Goal: Task Accomplishment & Management: Complete application form

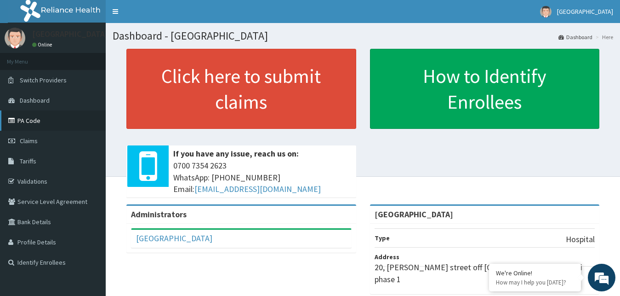
click at [28, 120] on link "PA Code" at bounding box center [53, 120] width 106 height 20
click at [26, 117] on link "PA Code" at bounding box center [53, 120] width 106 height 20
click at [26, 120] on link "PA Code" at bounding box center [53, 120] width 106 height 20
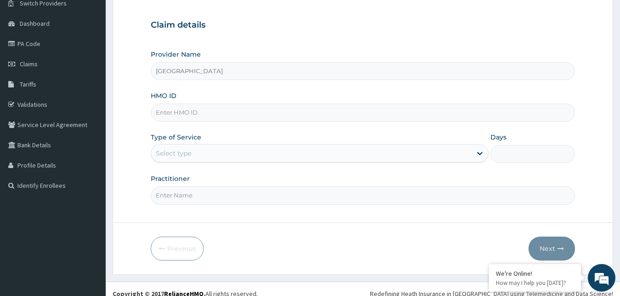
scroll to position [86, 0]
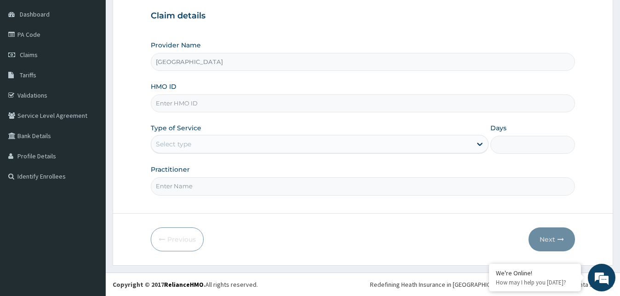
click at [240, 109] on input "HMO ID" at bounding box center [363, 103] width 425 height 18
type input "ACX/10040/A"
click at [319, 147] on div "Select type" at bounding box center [311, 144] width 321 height 15
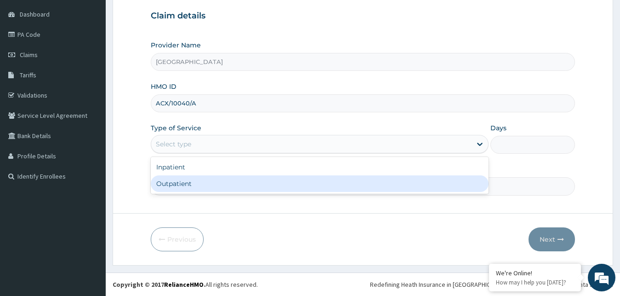
click at [258, 183] on div "Outpatient" at bounding box center [320, 183] width 338 height 17
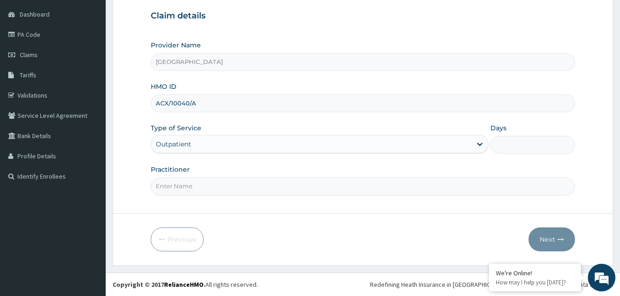
type input "1"
click at [323, 187] on input "Practitioner" at bounding box center [363, 186] width 425 height 18
type input "GOPD"
click at [554, 238] on button "Next" at bounding box center [552, 239] width 46 height 24
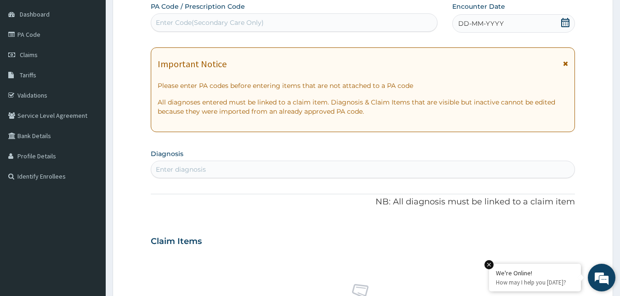
click at [489, 263] on em at bounding box center [489, 264] width 9 height 9
click at [569, 23] on icon at bounding box center [565, 22] width 8 height 9
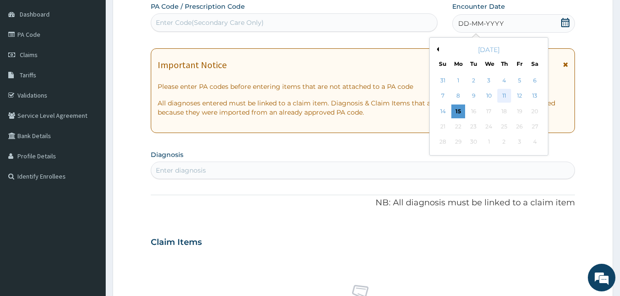
click at [503, 93] on div "11" at bounding box center [504, 96] width 14 height 14
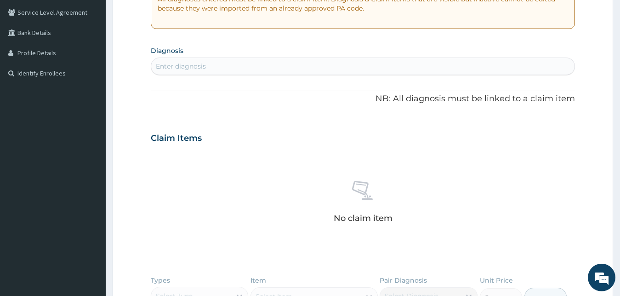
scroll to position [191, 0]
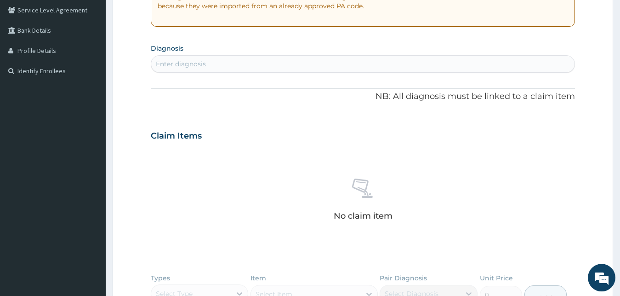
click at [360, 68] on div "Enter diagnosis" at bounding box center [363, 64] width 424 height 15
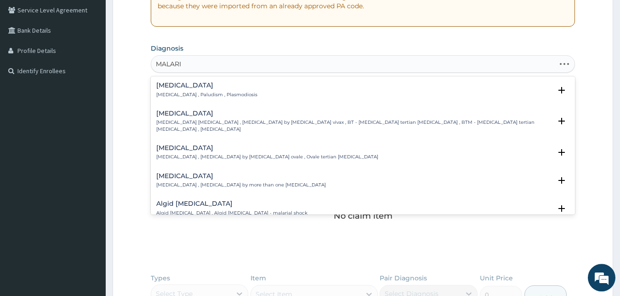
type input "[MEDICAL_DATA]"
click at [559, 90] on icon "open select status" at bounding box center [562, 90] width 6 height 6
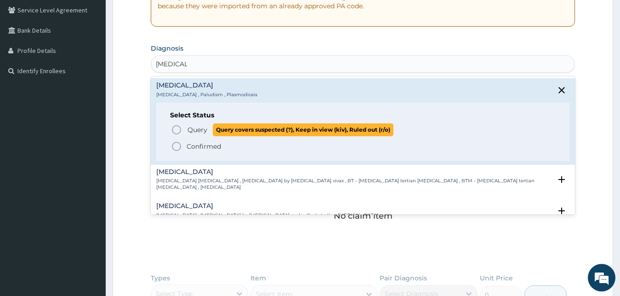
click at [237, 132] on span "Query covers suspected (?), Keep in view (kiv), Ruled out (r/o)" at bounding box center [303, 129] width 181 height 12
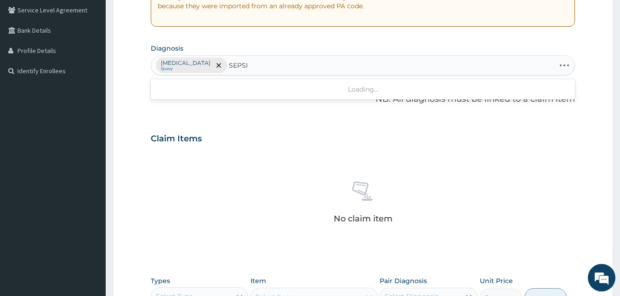
type input "SEPSIS"
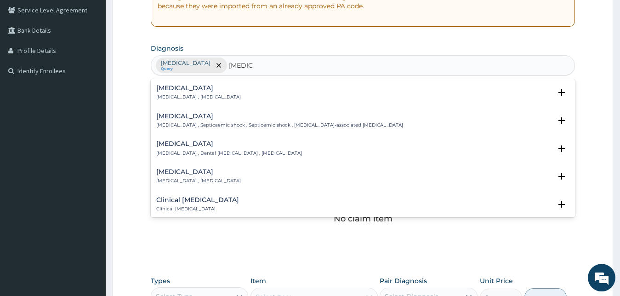
click at [186, 86] on h4 "[MEDICAL_DATA]" at bounding box center [198, 88] width 85 height 7
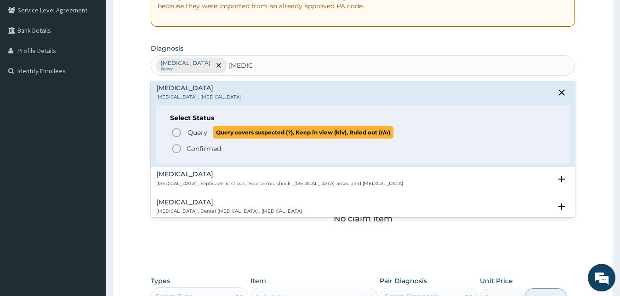
click at [175, 131] on icon "status option query" at bounding box center [176, 132] width 11 height 11
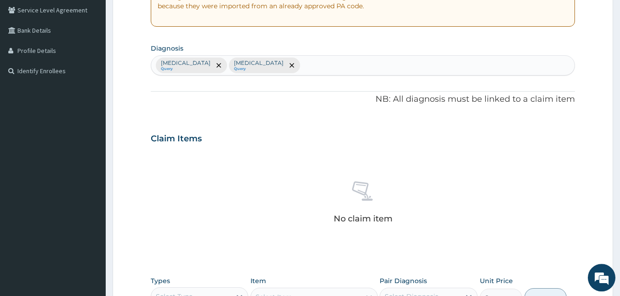
scroll to position [367, 0]
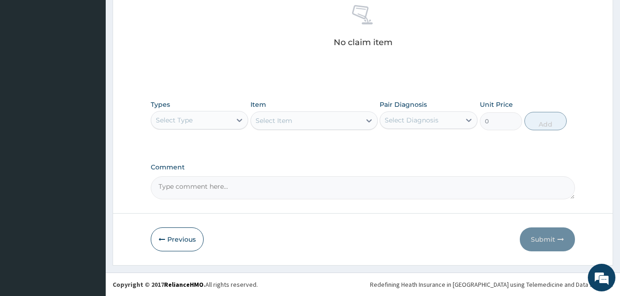
click at [217, 112] on div "Select Type" at bounding box center [200, 120] width 98 height 18
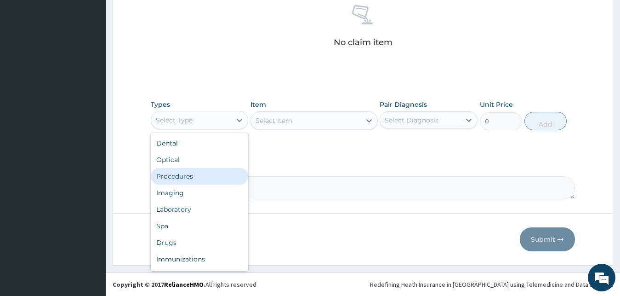
click at [186, 177] on div "Procedures" at bounding box center [200, 176] width 98 height 17
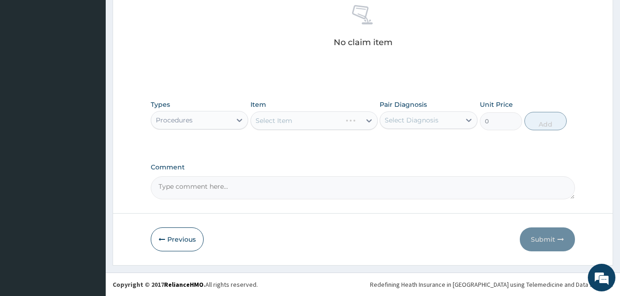
click at [293, 118] on div "Select Item" at bounding box center [314, 120] width 127 height 18
click at [331, 120] on div "Select Item" at bounding box center [306, 120] width 110 height 15
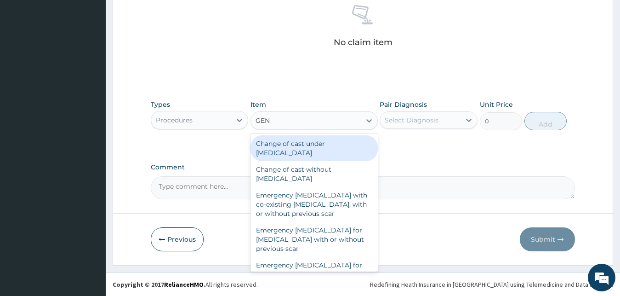
type input "GENE"
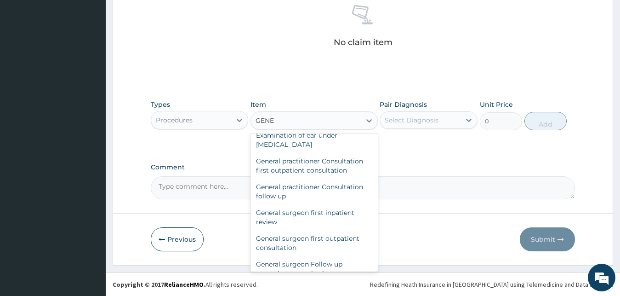
scroll to position [60, 0]
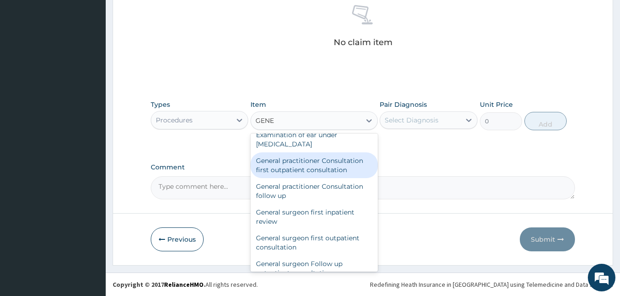
click at [323, 166] on div "General practitioner Consultation first outpatient consultation" at bounding box center [314, 165] width 127 height 26
type input "3795"
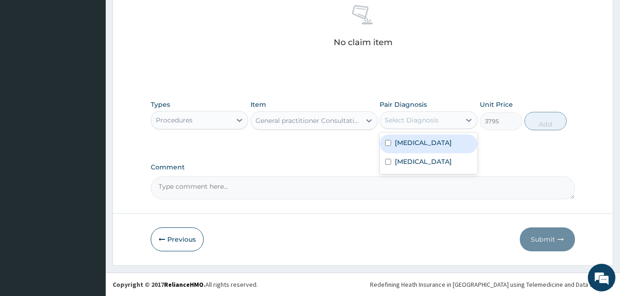
click at [434, 123] on div "Select Diagnosis" at bounding box center [412, 119] width 54 height 9
click at [414, 145] on label "[MEDICAL_DATA]" at bounding box center [423, 142] width 57 height 9
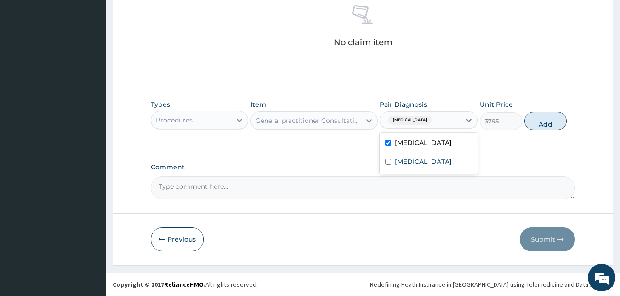
checkbox input "true"
click at [542, 124] on button "Add" at bounding box center [546, 121] width 42 height 18
type input "0"
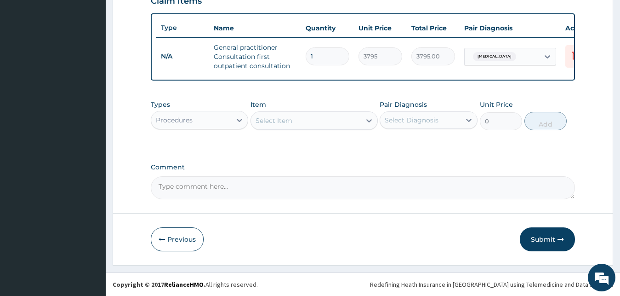
scroll to position [337, 0]
click at [202, 121] on div "Procedures" at bounding box center [191, 120] width 80 height 15
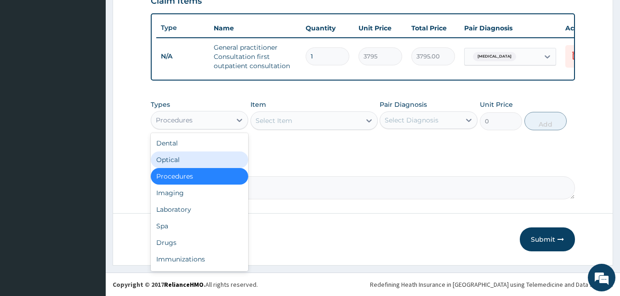
scroll to position [31, 0]
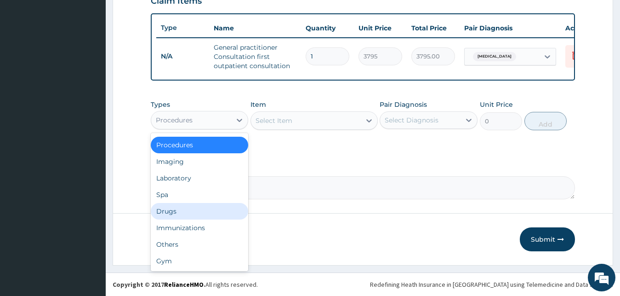
drag, startPoint x: 179, startPoint y: 211, endPoint x: 189, endPoint y: 187, distance: 26.8
click at [179, 211] on div "Drugs" at bounding box center [200, 211] width 98 height 17
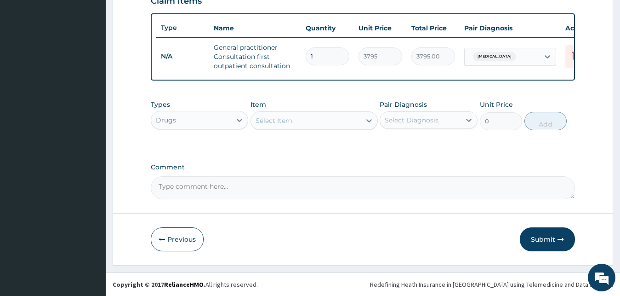
click at [296, 123] on div "Select Item" at bounding box center [306, 120] width 110 height 15
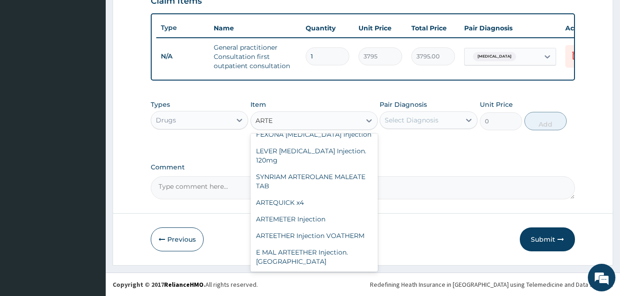
scroll to position [13, 0]
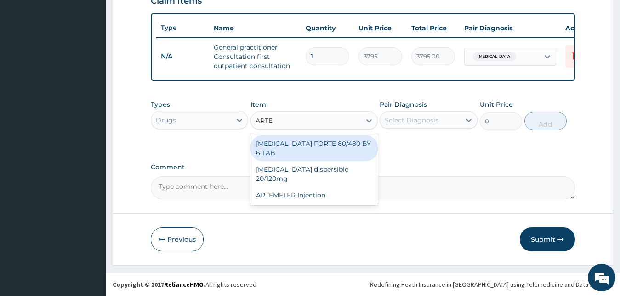
type input "ARTEM"
click at [325, 142] on div "[MEDICAL_DATA] FORTE 80/480 BY 6 TAB" at bounding box center [314, 148] width 127 height 26
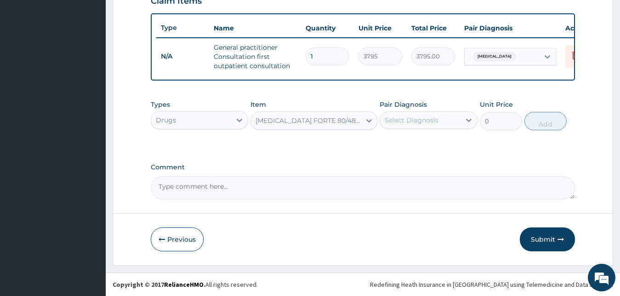
type input "480.7"
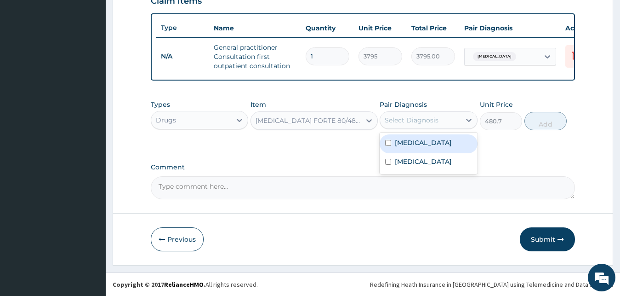
click at [408, 120] on div "Select Diagnosis" at bounding box center [412, 119] width 54 height 9
click at [403, 143] on label "[MEDICAL_DATA]" at bounding box center [423, 142] width 57 height 9
checkbox input "true"
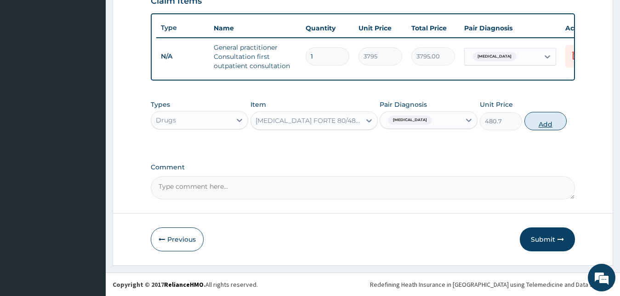
click at [537, 123] on button "Add" at bounding box center [546, 121] width 42 height 18
type input "0"
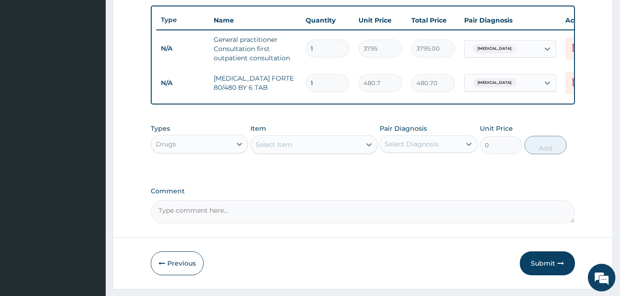
type input "0.00"
type input "6"
type input "2884.20"
type input "6"
click at [200, 153] on div "Drugs" at bounding box center [200, 144] width 98 height 18
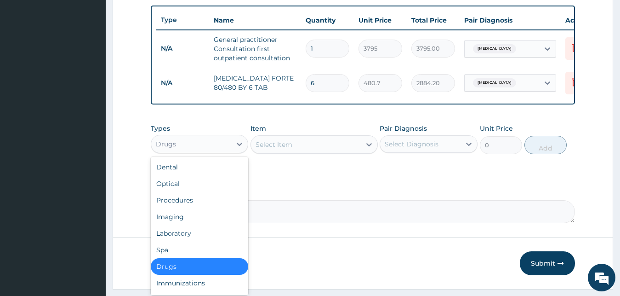
click at [309, 152] on div "Select Item" at bounding box center [306, 144] width 110 height 15
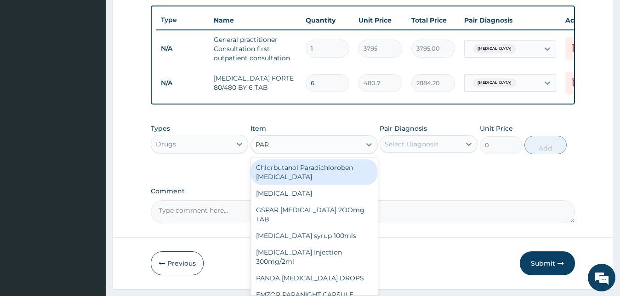
type input "PARA"
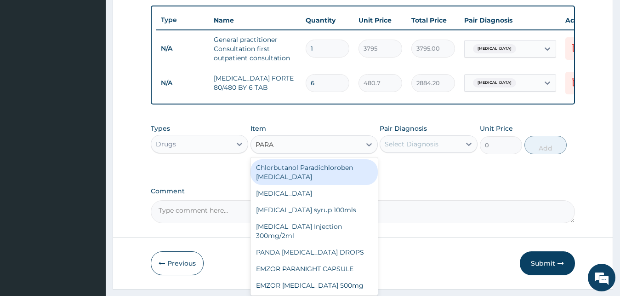
scroll to position [26, 0]
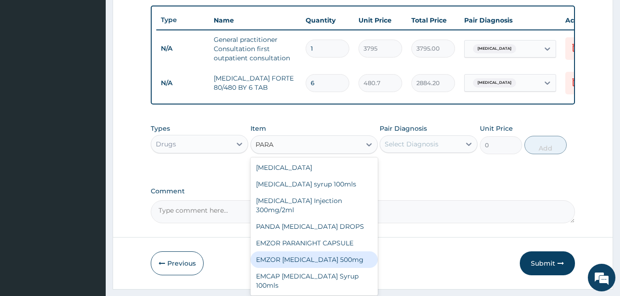
click at [337, 265] on div "EMZOR [MEDICAL_DATA] 500mg" at bounding box center [314, 259] width 127 height 17
type input "25.3"
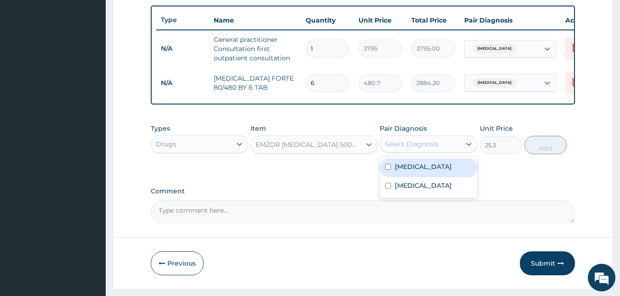
click at [414, 149] on div "Select Diagnosis" at bounding box center [412, 143] width 54 height 9
click at [403, 171] on label "[MEDICAL_DATA]" at bounding box center [423, 166] width 57 height 9
checkbox input "true"
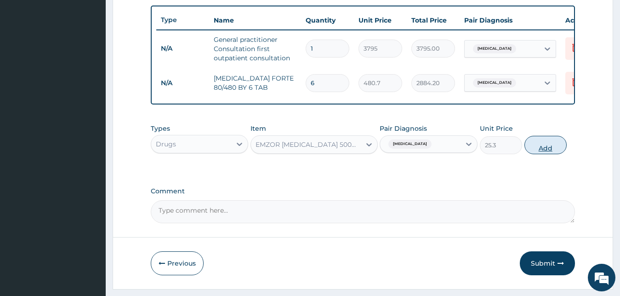
click at [541, 154] on button "Add" at bounding box center [546, 145] width 42 height 18
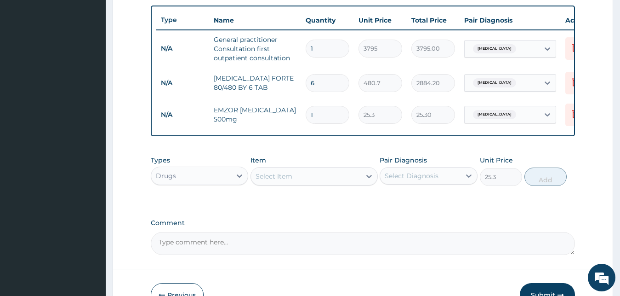
type input "0"
type input "18"
type input "455.40"
type input "18"
click at [301, 183] on div "Select Item" at bounding box center [306, 176] width 110 height 15
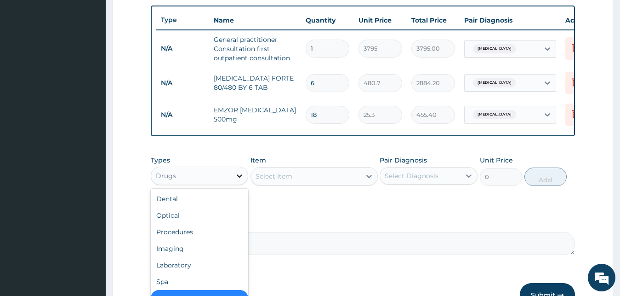
click at [243, 180] on icon at bounding box center [239, 175] width 9 height 9
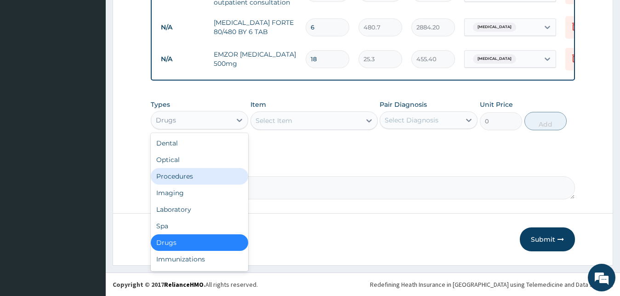
scroll to position [31, 0]
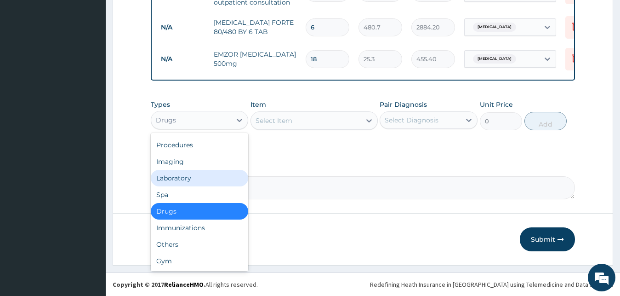
click at [194, 179] on div "Laboratory" at bounding box center [200, 178] width 98 height 17
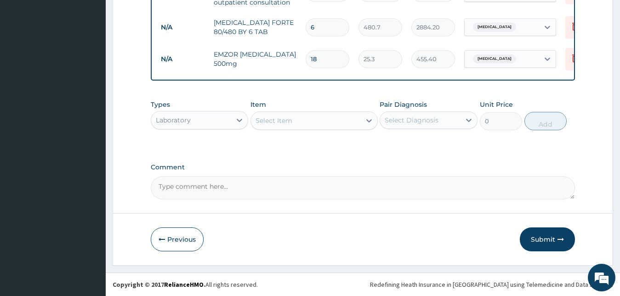
click at [301, 125] on div "Select Item" at bounding box center [306, 120] width 110 height 15
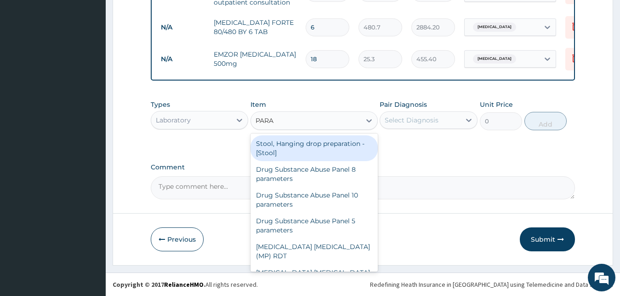
type input "PARAS"
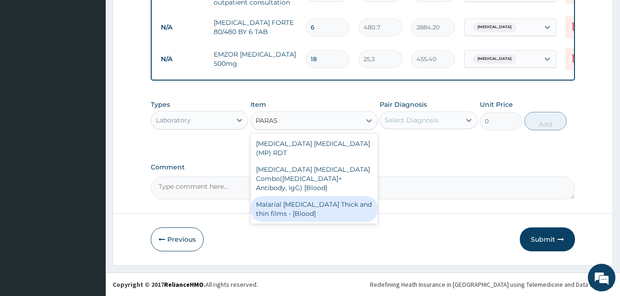
click at [329, 196] on div "Malarial [MEDICAL_DATA] Thick and thin films - [Blood]" at bounding box center [314, 209] width 127 height 26
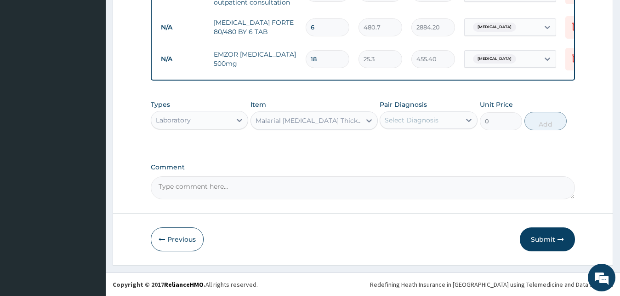
type input "1725"
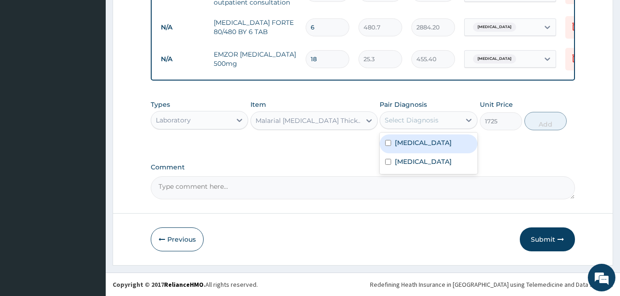
click at [411, 123] on div "Select Diagnosis" at bounding box center [412, 119] width 54 height 9
click at [399, 142] on label "[MEDICAL_DATA]" at bounding box center [423, 142] width 57 height 9
checkbox input "true"
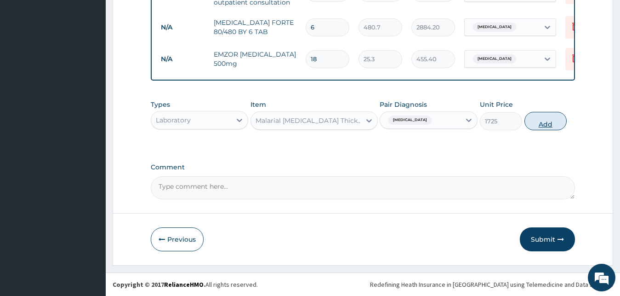
click at [540, 126] on button "Add" at bounding box center [546, 121] width 42 height 18
type input "0"
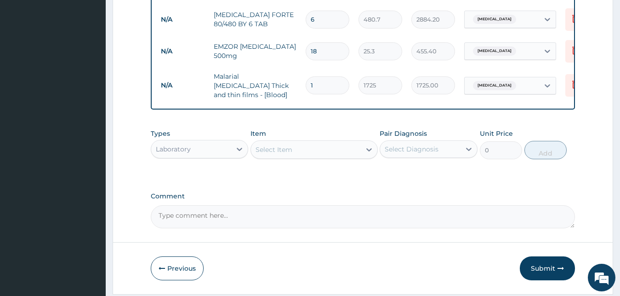
click at [288, 154] on div "Select Item" at bounding box center [274, 149] width 37 height 9
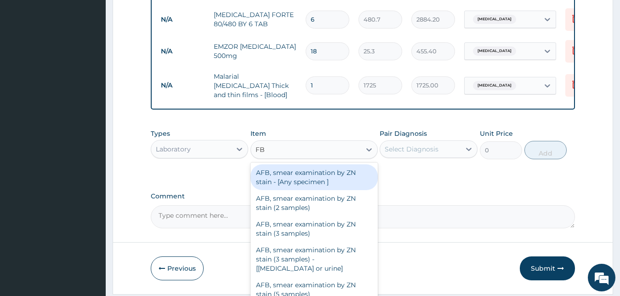
type input "FBC"
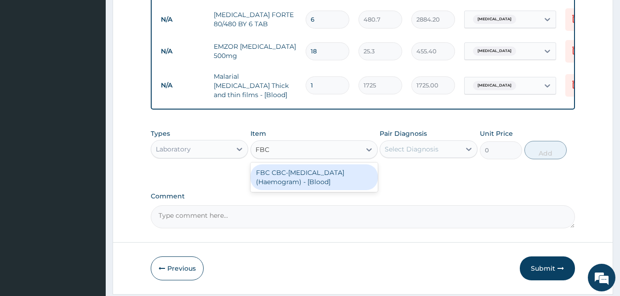
click at [313, 173] on div "FBC CBC-[MEDICAL_DATA] (Haemogram) - [Blood]" at bounding box center [314, 177] width 127 height 26
type input "4600"
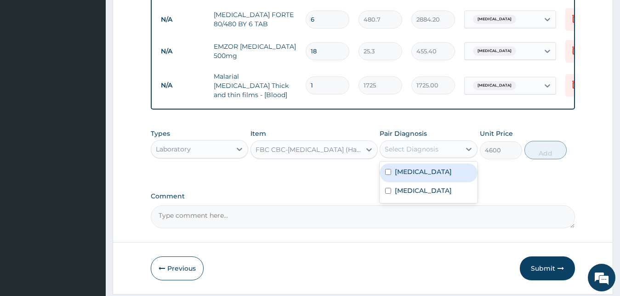
click at [423, 153] on div "Select Diagnosis" at bounding box center [412, 148] width 54 height 9
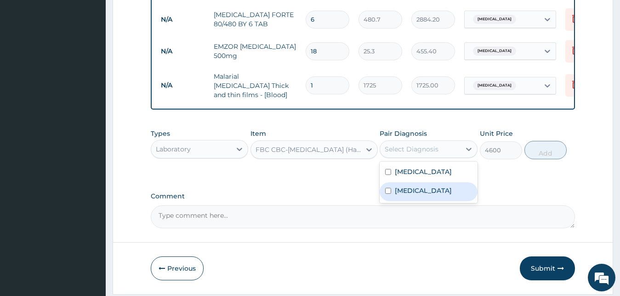
click at [393, 195] on div "[MEDICAL_DATA]" at bounding box center [429, 191] width 98 height 19
checkbox input "true"
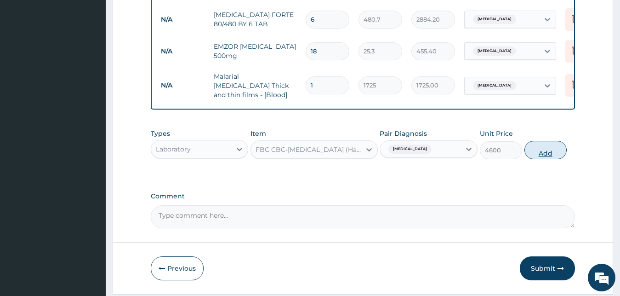
click at [542, 155] on button "Add" at bounding box center [546, 150] width 42 height 18
type input "0"
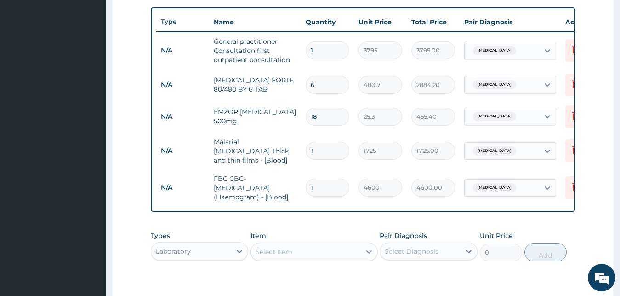
scroll to position [469, 0]
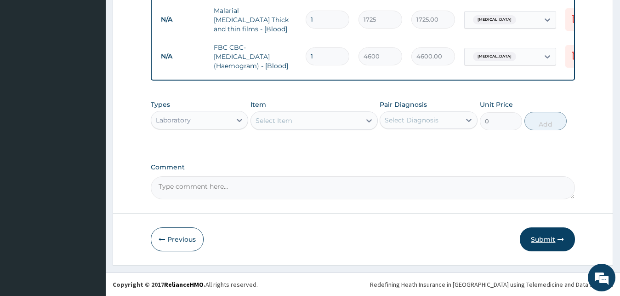
click at [532, 246] on button "Submit" at bounding box center [547, 239] width 55 height 24
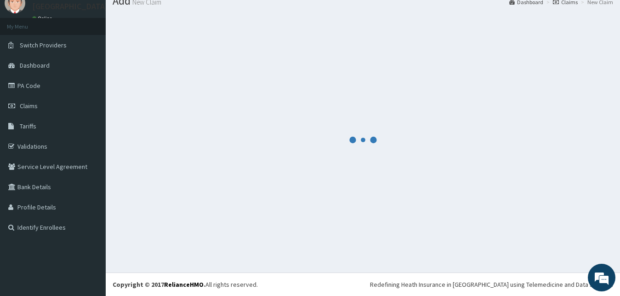
scroll to position [35, 0]
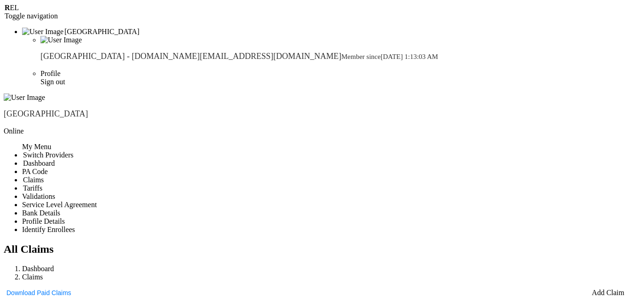
click at [592, 288] on link "Add Claim" at bounding box center [608, 292] width 33 height 8
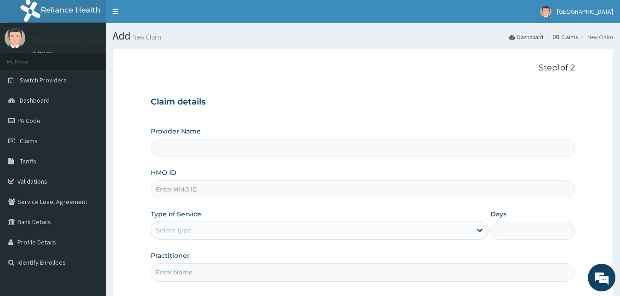
type input "[GEOGRAPHIC_DATA]"
type input "PHT/10098/A"
click at [268, 222] on div "Select type" at bounding box center [320, 230] width 338 height 18
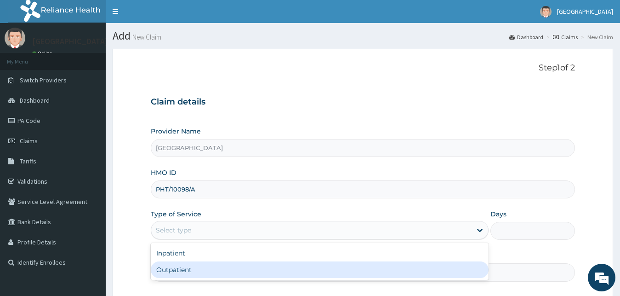
click at [191, 274] on div "Outpatient" at bounding box center [320, 269] width 338 height 17
type input "1"
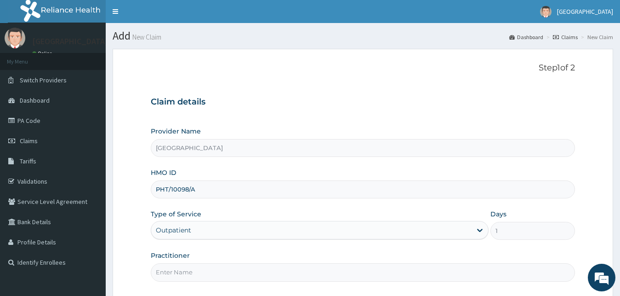
click at [185, 273] on input "Practitioner" at bounding box center [363, 272] width 425 height 18
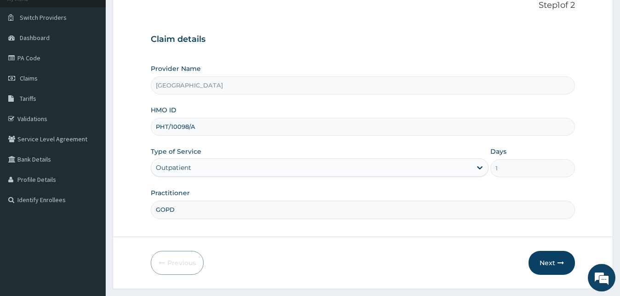
scroll to position [85, 0]
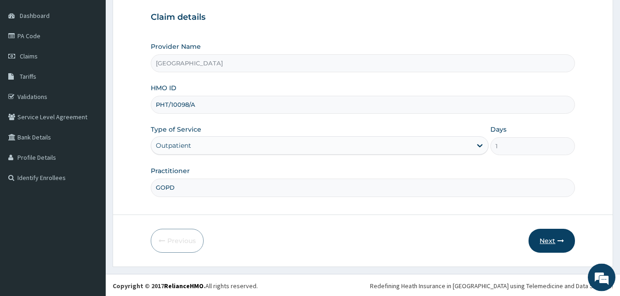
type input "GOPD"
click at [547, 240] on button "Next" at bounding box center [552, 241] width 46 height 24
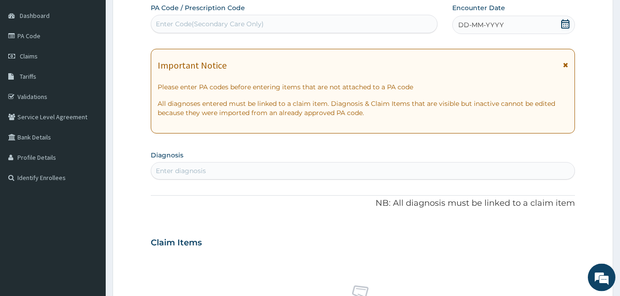
click at [567, 24] on icon at bounding box center [565, 23] width 8 height 9
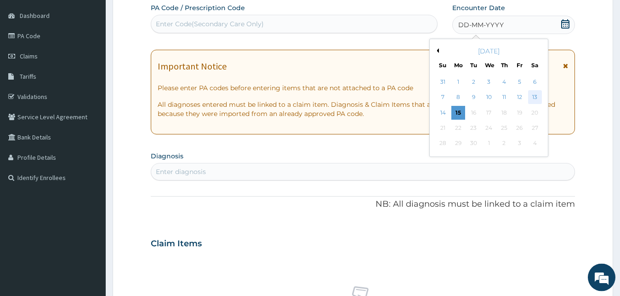
click at [532, 95] on div "13" at bounding box center [535, 98] width 14 height 14
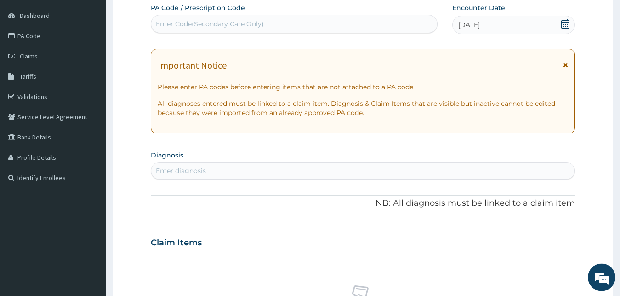
click at [313, 20] on div "Enter Code(Secondary Care Only)" at bounding box center [294, 24] width 286 height 15
type input "PA/511A7E"
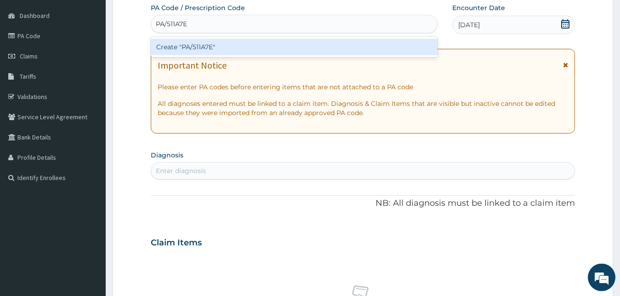
click at [260, 47] on div "Create "PA/511A7E"" at bounding box center [294, 47] width 287 height 17
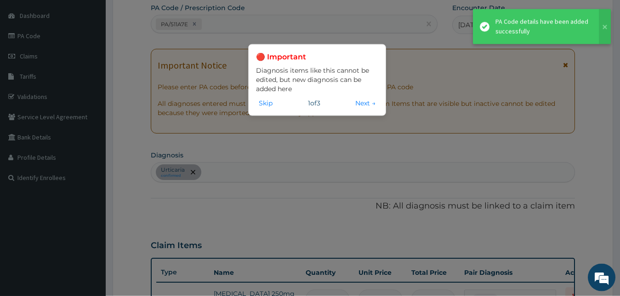
scroll to position [235, 0]
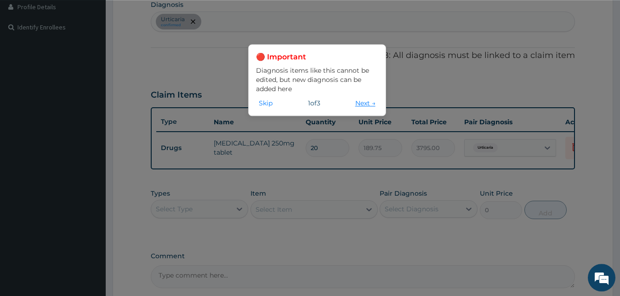
click at [364, 103] on button "Next →" at bounding box center [366, 103] width 26 height 10
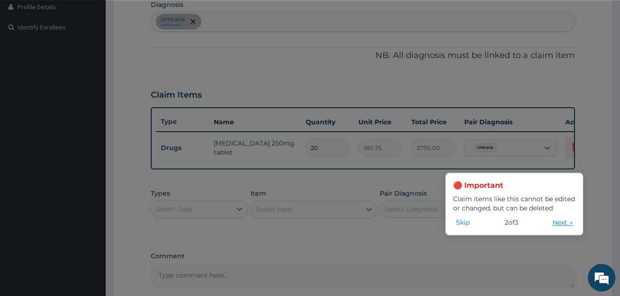
click at [557, 224] on button "Next →" at bounding box center [563, 222] width 26 height 10
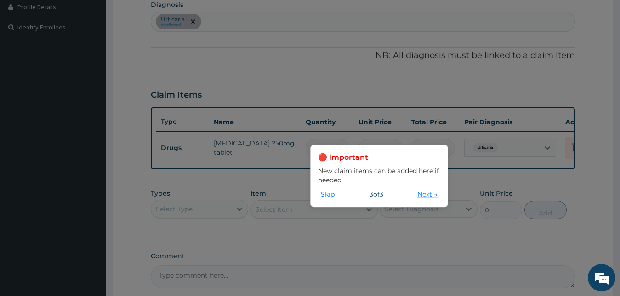
click at [417, 193] on button "Next →" at bounding box center [428, 194] width 26 height 10
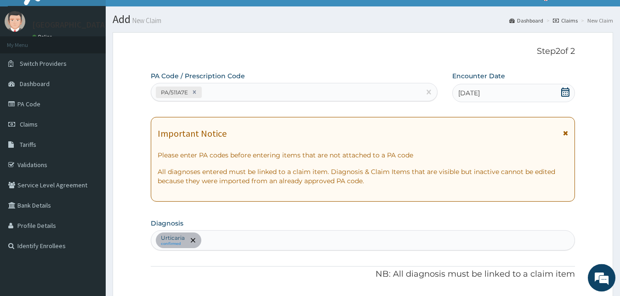
scroll to position [0, 0]
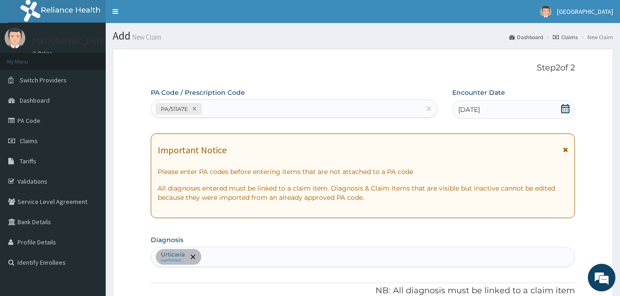
click at [253, 104] on div "PA/511A7E" at bounding box center [285, 108] width 269 height 15
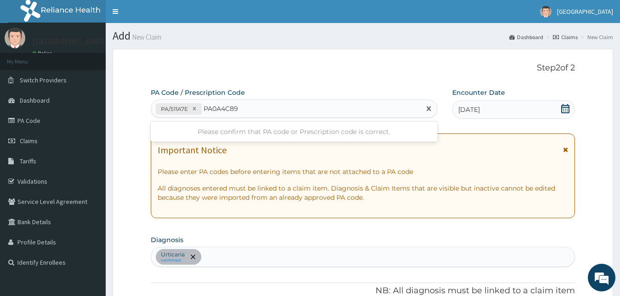
click at [210, 106] on input "PA0A4C89" at bounding box center [221, 108] width 35 height 9
click at [211, 107] on input "PA0A4C89" at bounding box center [221, 108] width 35 height 9
type input "PA/0A4C89"
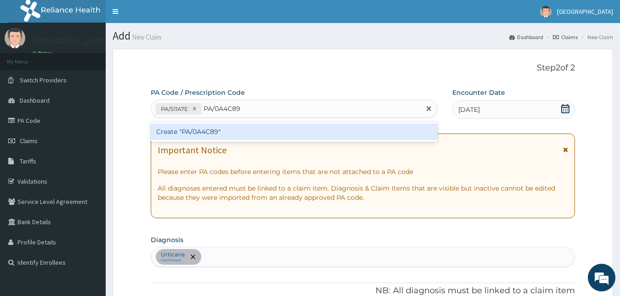
click at [235, 135] on div "Create "PA/0A4C89"" at bounding box center [294, 131] width 287 height 17
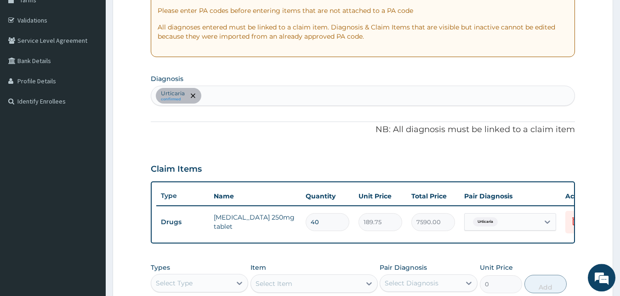
scroll to position [138, 0]
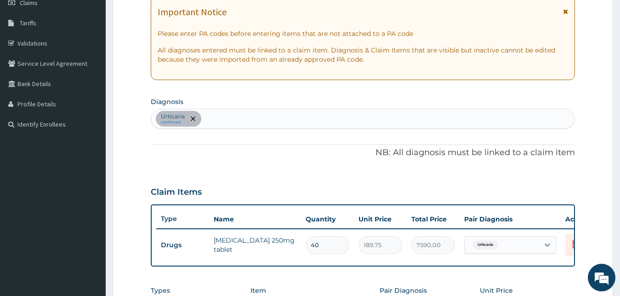
click at [292, 118] on div "Urticaria confirmed" at bounding box center [363, 118] width 424 height 19
type input "[MEDICAL_DATA]"
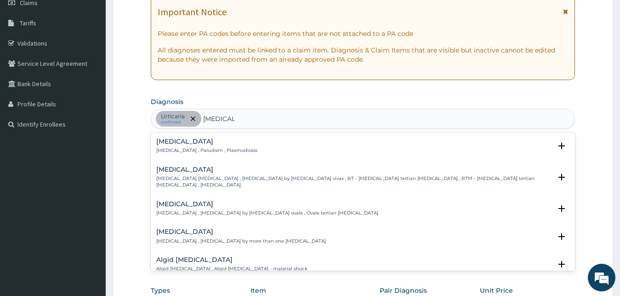
click at [236, 148] on div "[MEDICAL_DATA] [MEDICAL_DATA] , Paludism , Plasmodiosis" at bounding box center [363, 146] width 414 height 16
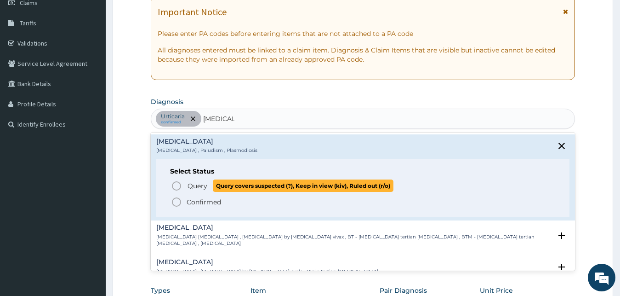
click at [177, 182] on circle "status option query" at bounding box center [176, 186] width 8 height 8
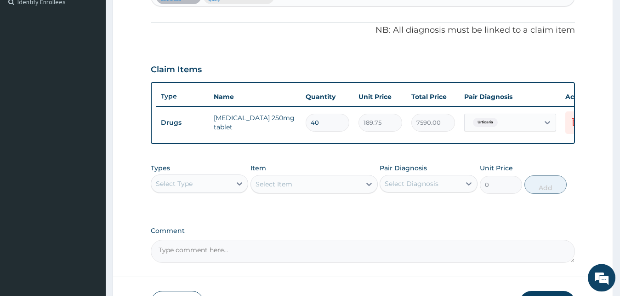
scroll to position [258, 0]
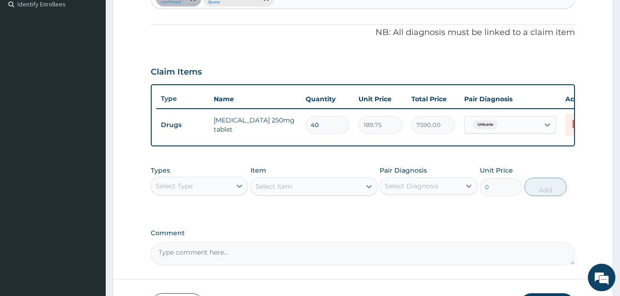
click at [194, 193] on div "Select Type" at bounding box center [191, 185] width 80 height 15
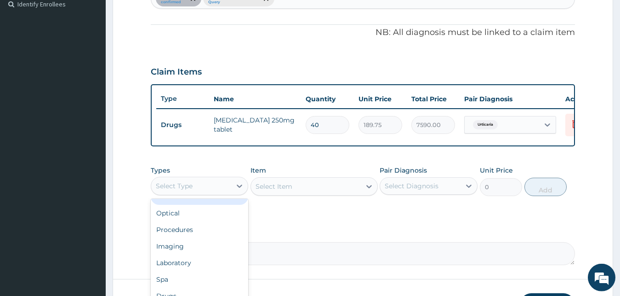
scroll to position [31, 0]
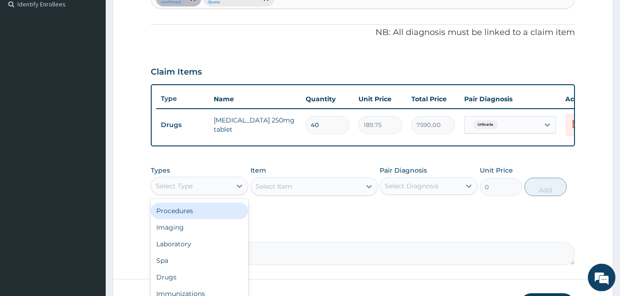
drag, startPoint x: 190, startPoint y: 218, endPoint x: 210, endPoint y: 217, distance: 19.8
click at [190, 217] on div "Procedures" at bounding box center [200, 210] width 98 height 17
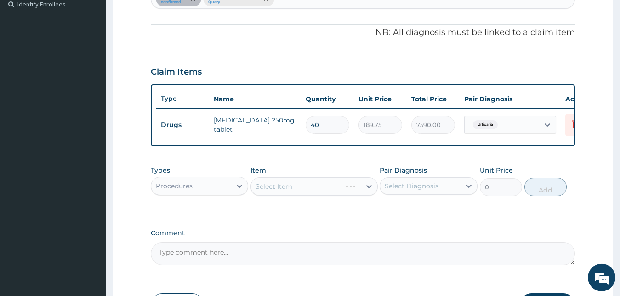
click at [291, 195] on div "Select Item" at bounding box center [314, 186] width 127 height 18
click at [288, 191] on div "Select Item" at bounding box center [274, 186] width 37 height 9
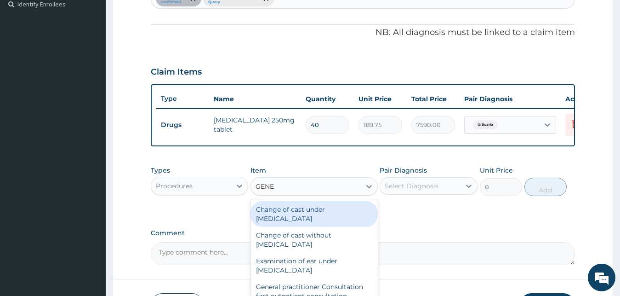
type input "GENER"
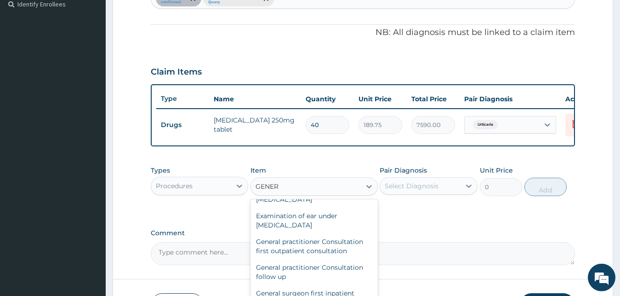
scroll to position [53, 0]
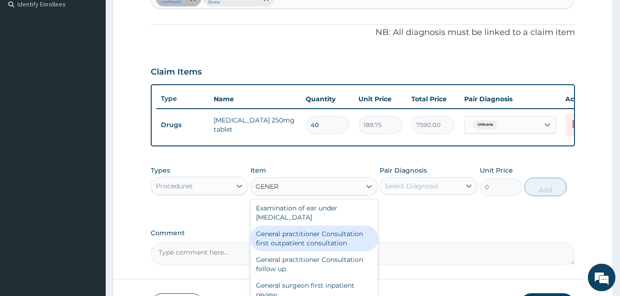
click at [330, 248] on div "General practitioner Consultation first outpatient consultation" at bounding box center [314, 238] width 127 height 26
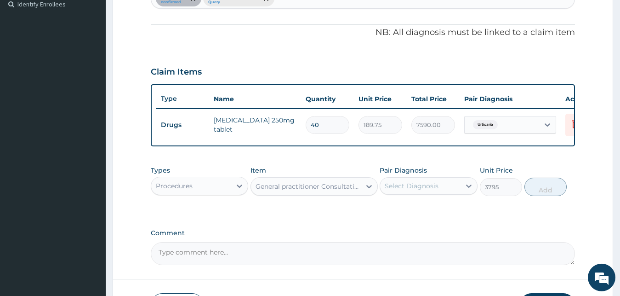
type input "3795"
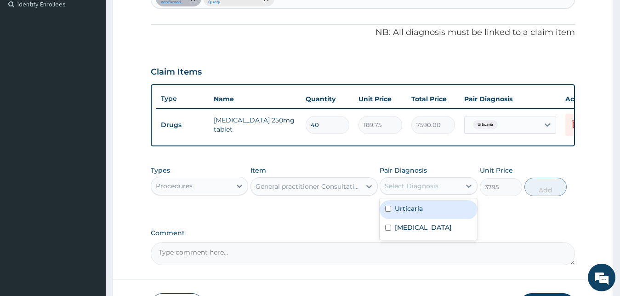
click at [419, 190] on div "Select Diagnosis" at bounding box center [412, 185] width 54 height 9
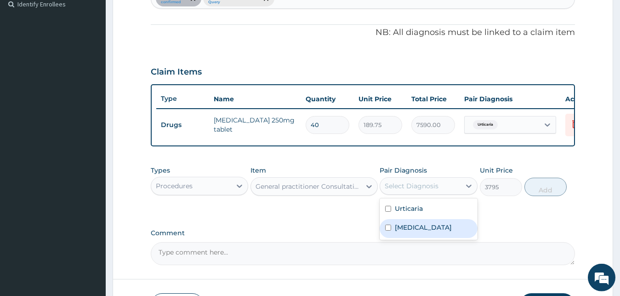
click at [391, 230] on input "checkbox" at bounding box center [388, 227] width 6 height 6
checkbox input "true"
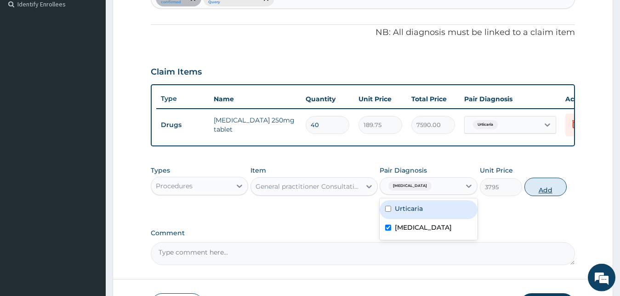
click at [544, 196] on button "Add" at bounding box center [546, 186] width 42 height 18
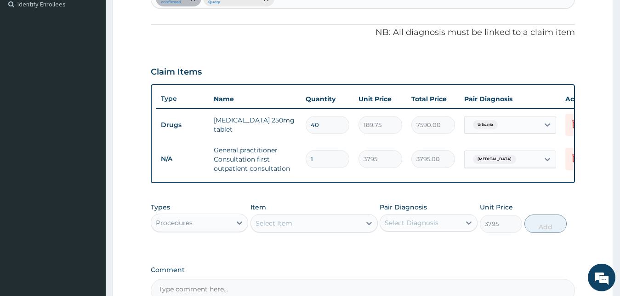
type input "0"
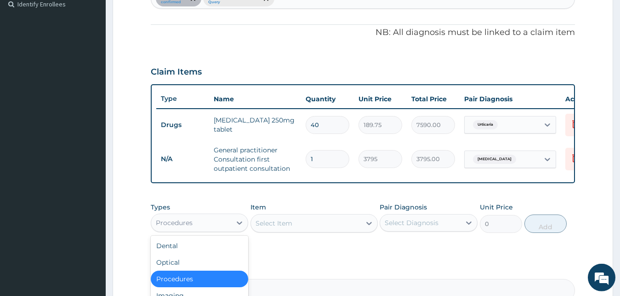
click at [224, 229] on div "Procedures" at bounding box center [191, 222] width 80 height 15
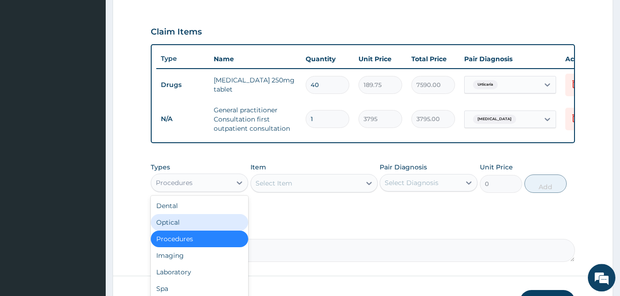
scroll to position [368, 0]
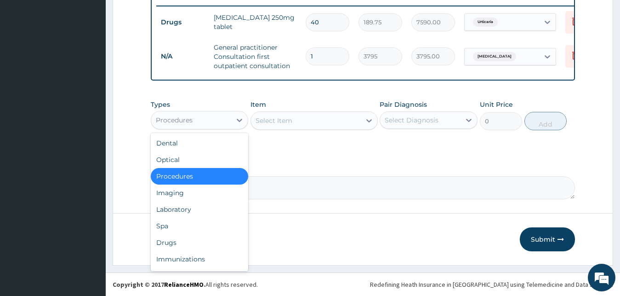
click at [223, 119] on div "Procedures" at bounding box center [191, 120] width 80 height 15
click at [168, 245] on div "Drugs" at bounding box center [200, 242] width 98 height 17
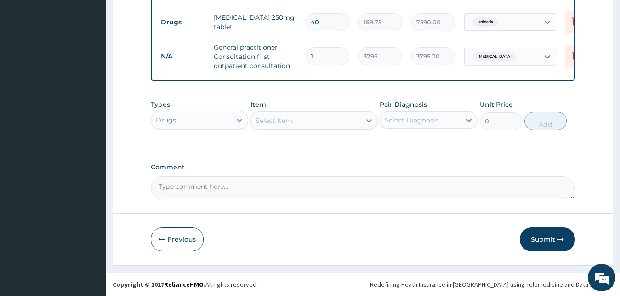
click at [292, 120] on div "Select Item" at bounding box center [306, 120] width 110 height 15
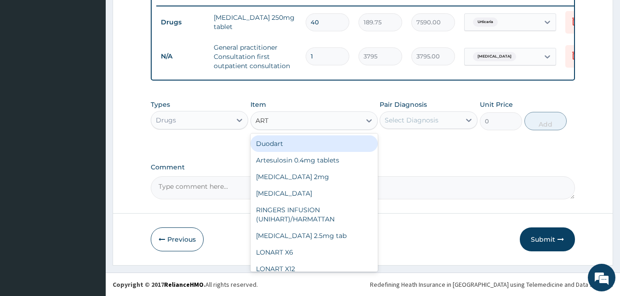
type input "ARTE"
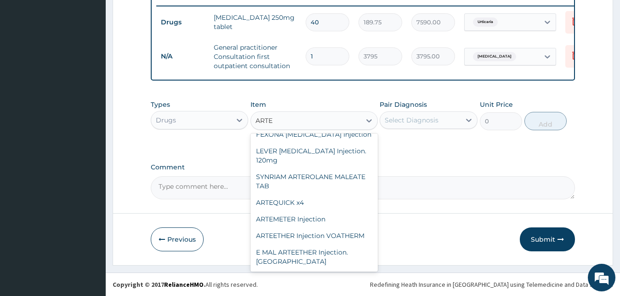
scroll to position [0, 0]
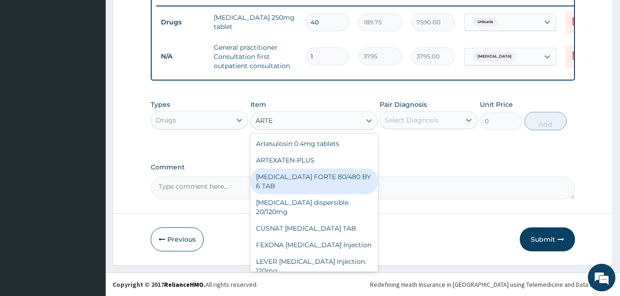
click at [315, 181] on div "[MEDICAL_DATA] FORTE 80/480 BY 6 TAB" at bounding box center [314, 181] width 127 height 26
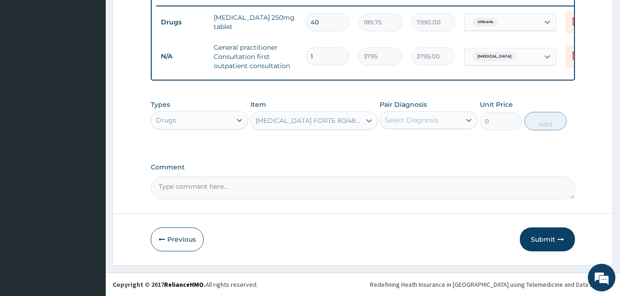
type input "480.7"
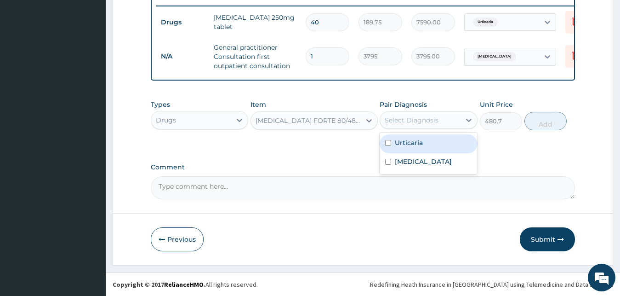
click at [419, 115] on div "Select Diagnosis" at bounding box center [412, 119] width 54 height 9
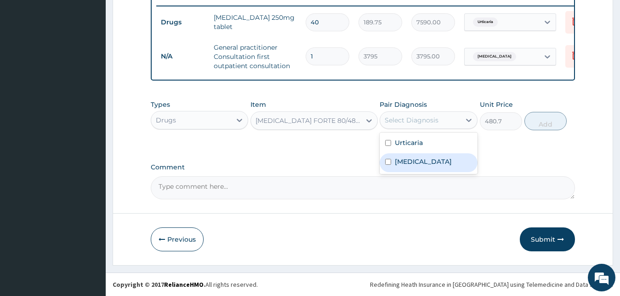
click at [403, 160] on label "[MEDICAL_DATA]" at bounding box center [423, 161] width 57 height 9
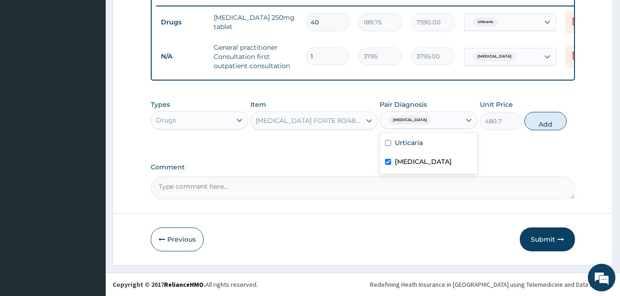
checkbox input "true"
click at [535, 125] on button "Add" at bounding box center [546, 121] width 42 height 18
type input "0"
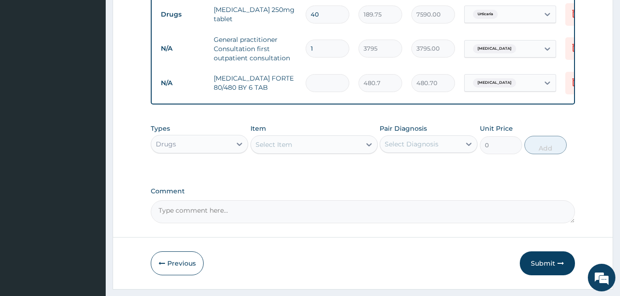
type input "0.00"
type input "6"
type input "2884.20"
type input "6"
click at [277, 148] on div "Select Item" at bounding box center [274, 144] width 37 height 9
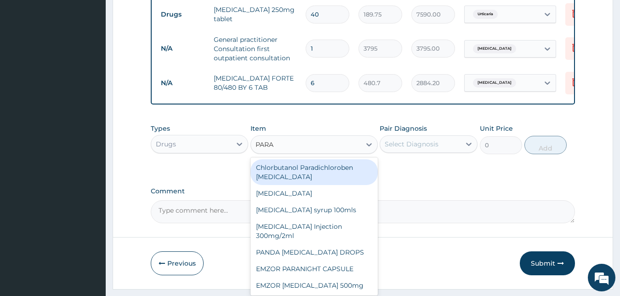
type input "PARAC"
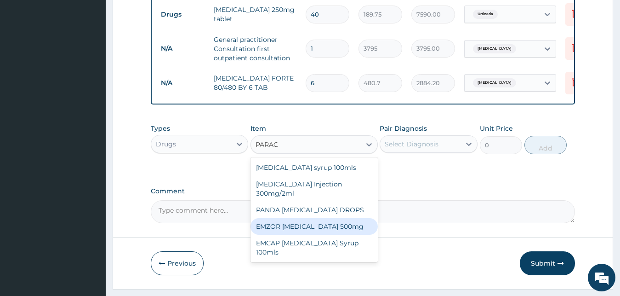
click at [353, 234] on div "EMZOR [MEDICAL_DATA] 500mg" at bounding box center [314, 226] width 127 height 17
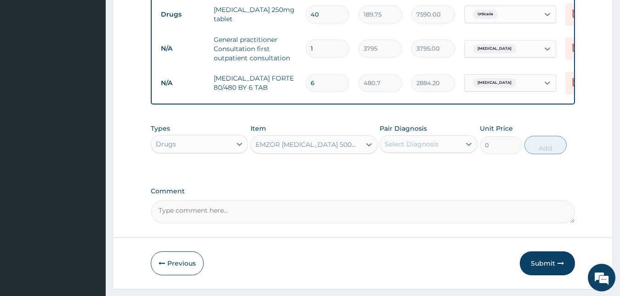
type input "25.3"
click at [444, 151] on div "Select Diagnosis" at bounding box center [420, 144] width 80 height 15
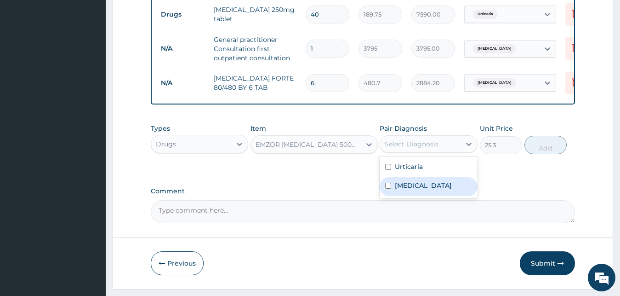
click at [393, 195] on div "[MEDICAL_DATA]" at bounding box center [429, 186] width 98 height 19
checkbox input "true"
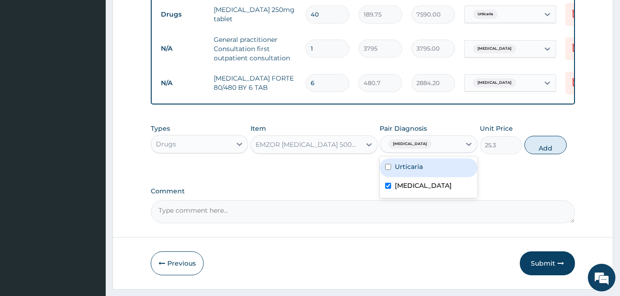
drag, startPoint x: 542, startPoint y: 158, endPoint x: 519, endPoint y: 146, distance: 26.3
click at [543, 154] on button "Add" at bounding box center [546, 145] width 42 height 18
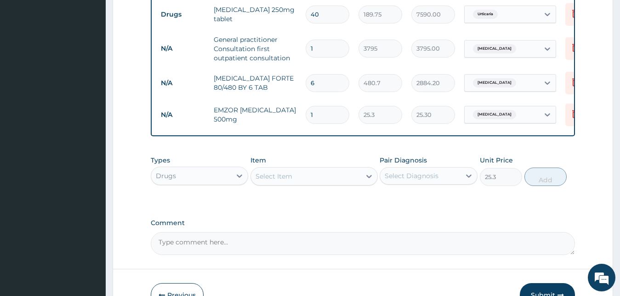
type input "0"
type input "18"
type input "455.40"
type input "18"
click at [294, 183] on div "Select Item" at bounding box center [306, 176] width 110 height 15
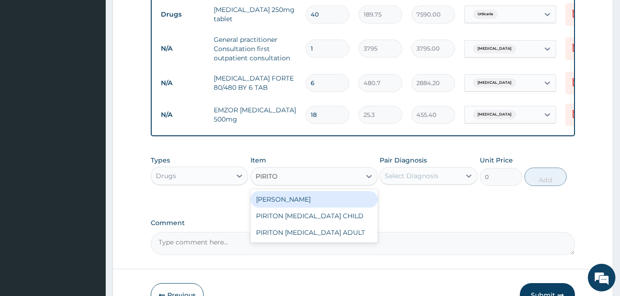
type input "PIRITON"
click at [324, 207] on div "[PERSON_NAME]" at bounding box center [314, 199] width 127 height 17
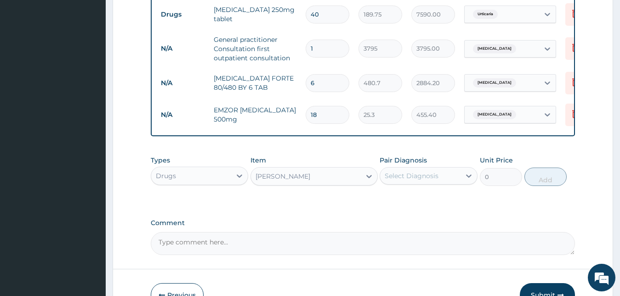
type input "25.3"
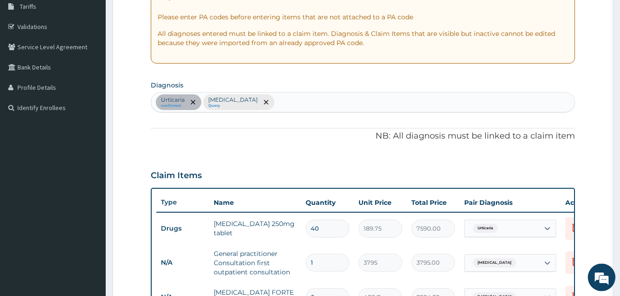
scroll to position [140, 0]
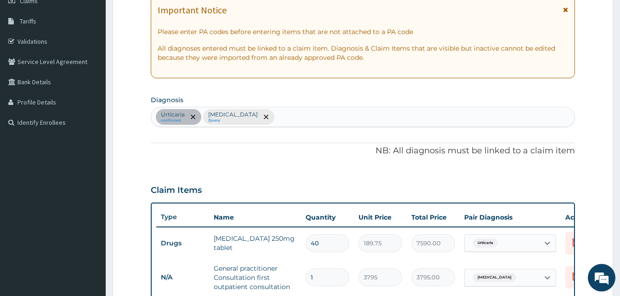
click at [301, 115] on div "Urticaria confirmed Malaria Query" at bounding box center [363, 116] width 424 height 19
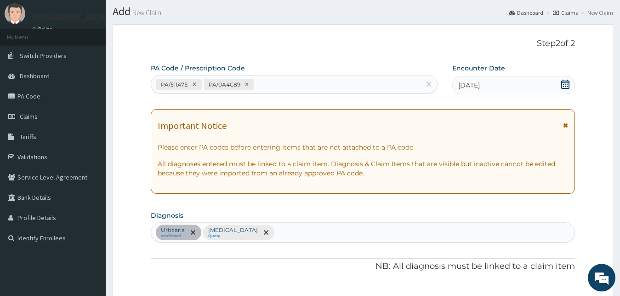
scroll to position [56, 0]
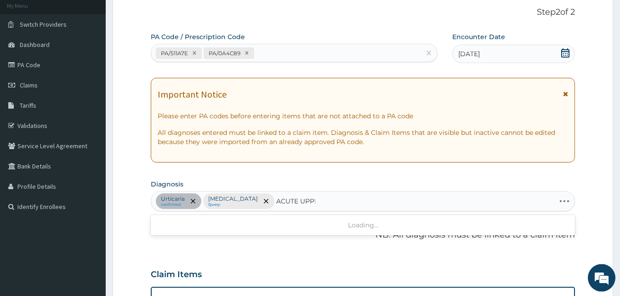
type input "ACUTE UPPER"
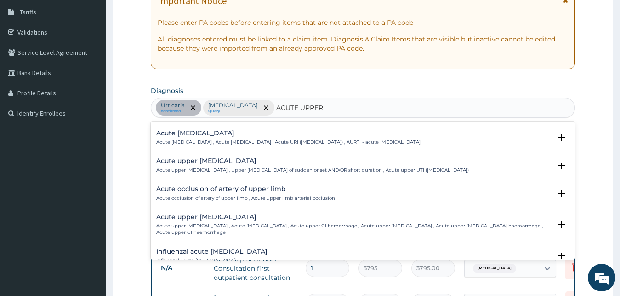
scroll to position [117, 0]
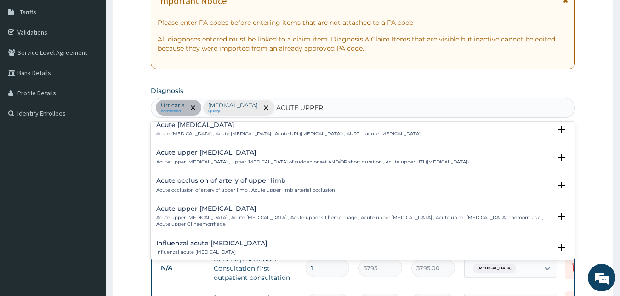
click at [243, 130] on div "Acute upper respiratory infection Acute upper respiratory infection , Acute upp…" at bounding box center [288, 129] width 264 height 16
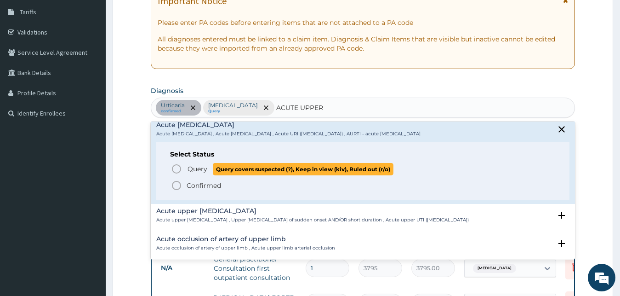
click at [176, 169] on icon "status option query" at bounding box center [176, 168] width 11 height 11
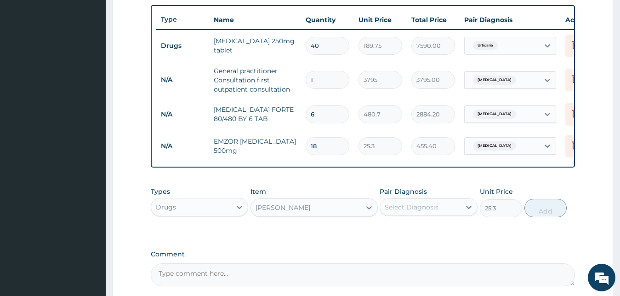
scroll to position [341, 0]
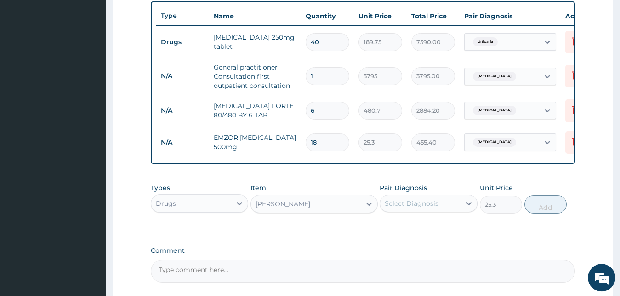
click at [431, 208] on div "Select Diagnosis" at bounding box center [412, 203] width 54 height 9
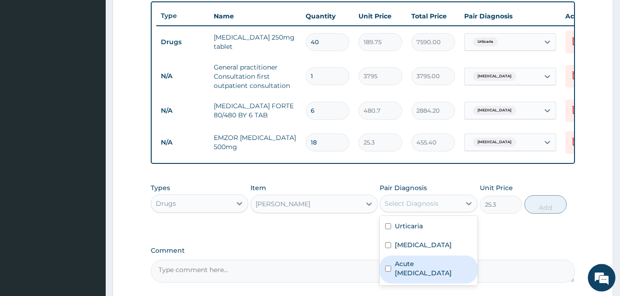
click at [401, 276] on label "Acute upper respiratory infection" at bounding box center [433, 268] width 77 height 18
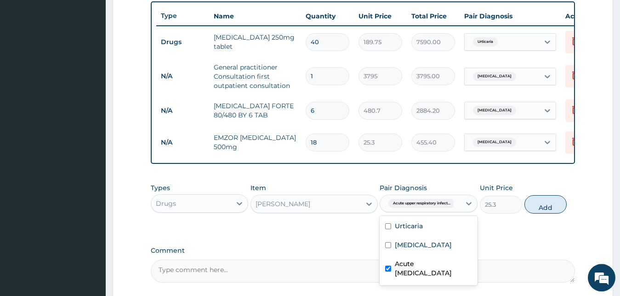
checkbox input "true"
click at [543, 213] on button "Add" at bounding box center [546, 204] width 42 height 18
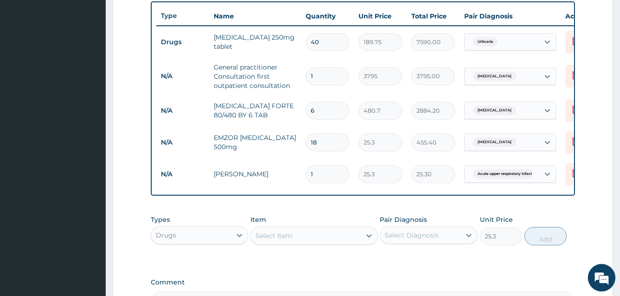
type input "0"
type input "0.00"
type input "5"
type input "126.50"
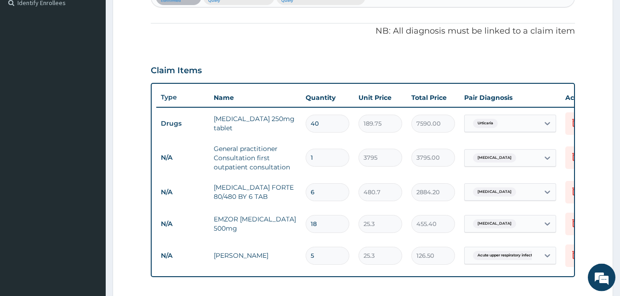
scroll to position [257, 0]
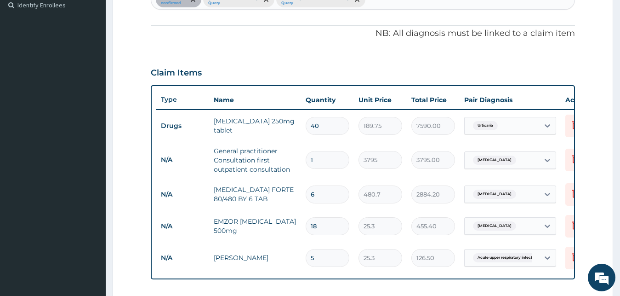
type input "5"
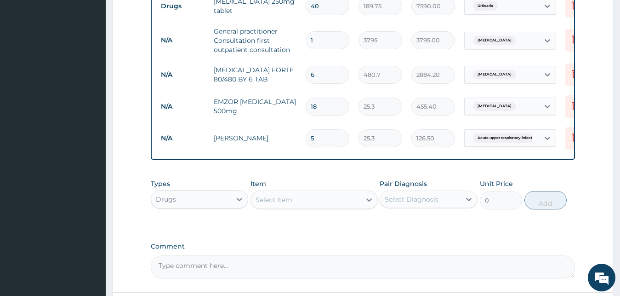
scroll to position [446, 0]
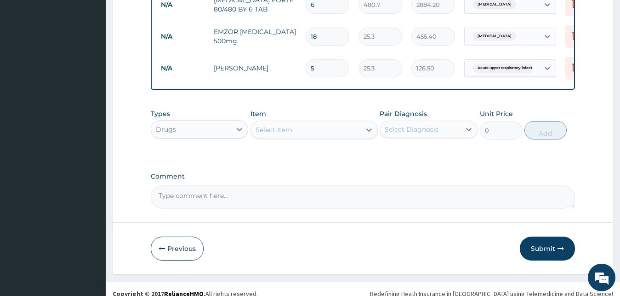
drag, startPoint x: 269, startPoint y: 131, endPoint x: 273, endPoint y: 144, distance: 13.7
click at [269, 131] on div "Select Item" at bounding box center [306, 129] width 110 height 15
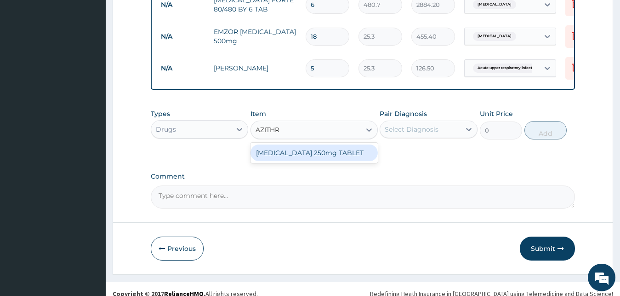
type input "AZITHR"
click at [433, 180] on label "Comment" at bounding box center [363, 176] width 425 height 8
click at [433, 185] on textarea "Comment" at bounding box center [363, 196] width 425 height 23
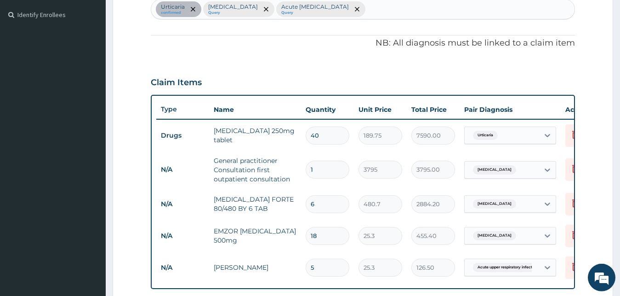
scroll to position [241, 0]
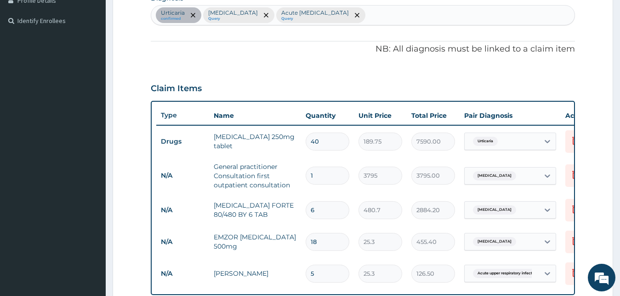
click at [334, 142] on input "40" at bounding box center [328, 141] width 44 height 18
type input "4"
type input "759.00"
type input "0.00"
type input "2"
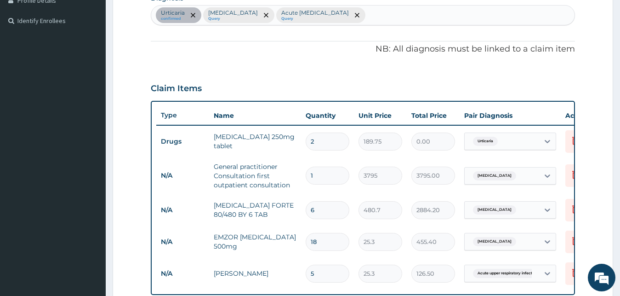
type input "379.50"
type input "20"
type input "3795.00"
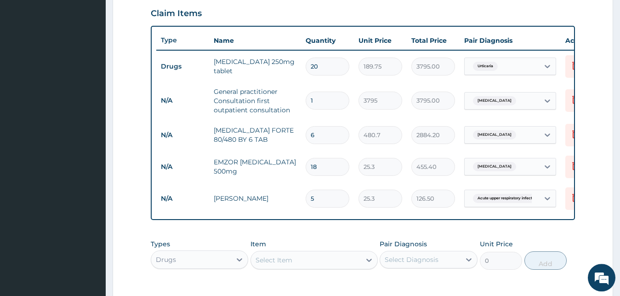
scroll to position [307, 0]
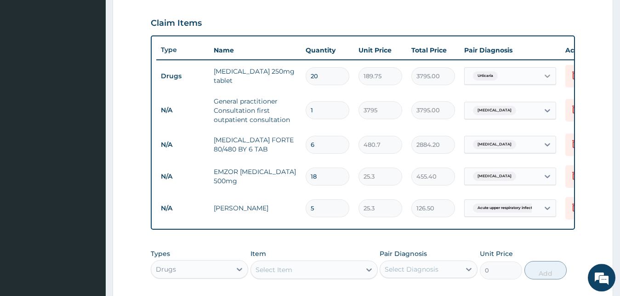
type input "20"
click at [548, 74] on icon at bounding box center [547, 75] width 9 height 9
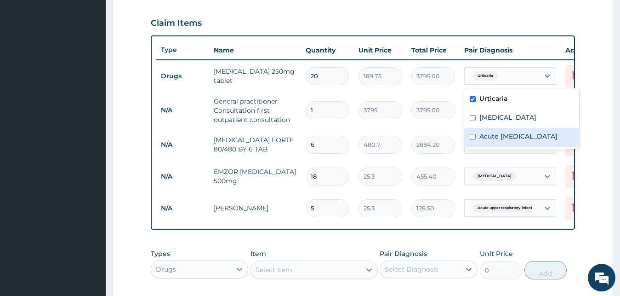
click at [473, 137] on div "Acute upper respiratory infection" at bounding box center [521, 137] width 115 height 19
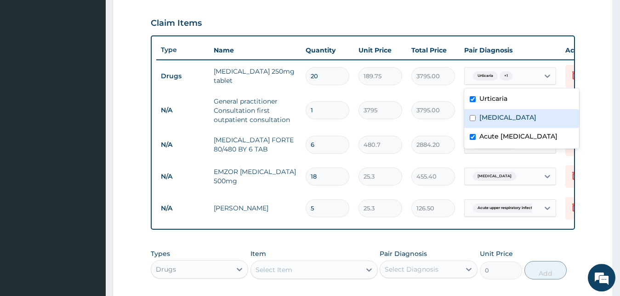
checkbox input "true"
click at [471, 99] on input "checkbox" at bounding box center [473, 99] width 6 height 6
click at [472, 98] on input "checkbox" at bounding box center [473, 99] width 6 height 6
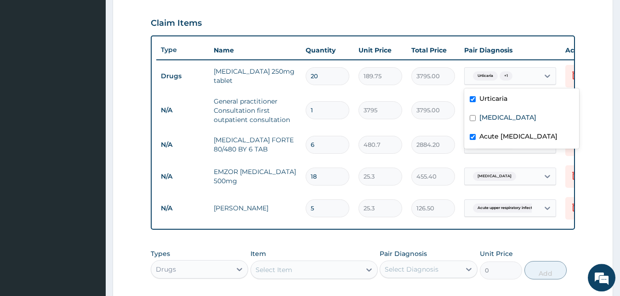
click at [472, 98] on input "checkbox" at bounding box center [473, 99] width 6 height 6
checkbox input "true"
click at [473, 140] on input "checkbox" at bounding box center [473, 137] width 6 height 6
checkbox input "false"
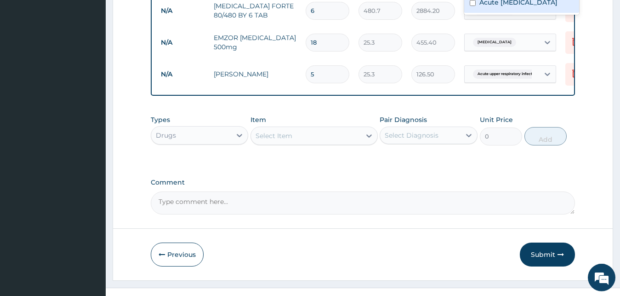
scroll to position [446, 0]
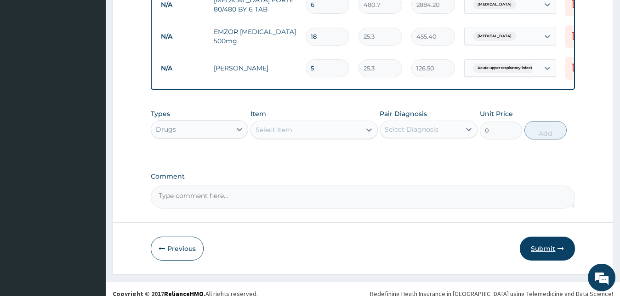
click at [541, 259] on button "Submit" at bounding box center [547, 248] width 55 height 24
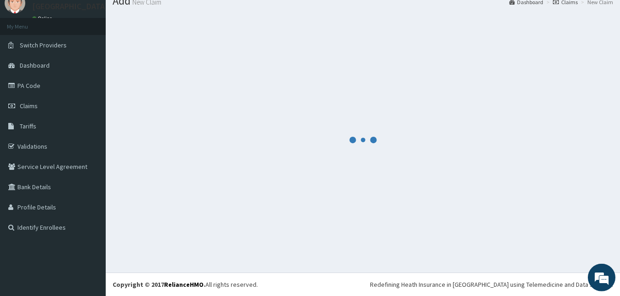
scroll to position [35, 0]
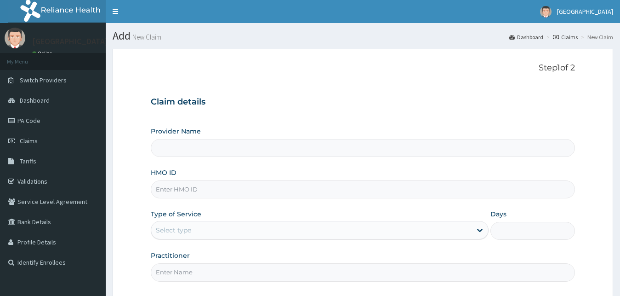
type input "[GEOGRAPHIC_DATA]"
click at [201, 193] on input "HMO ID" at bounding box center [363, 189] width 425 height 18
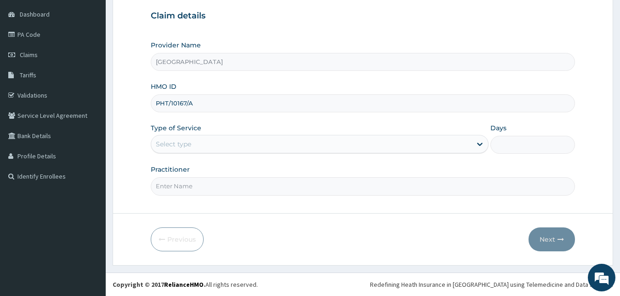
type input "PHT/10167/A"
click at [234, 143] on div "Select type" at bounding box center [311, 144] width 321 height 15
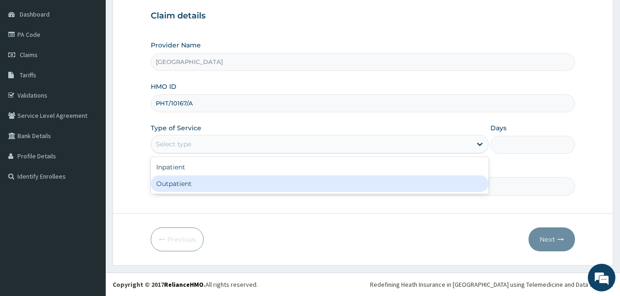
click at [192, 184] on div "Outpatient" at bounding box center [320, 183] width 338 height 17
type input "1"
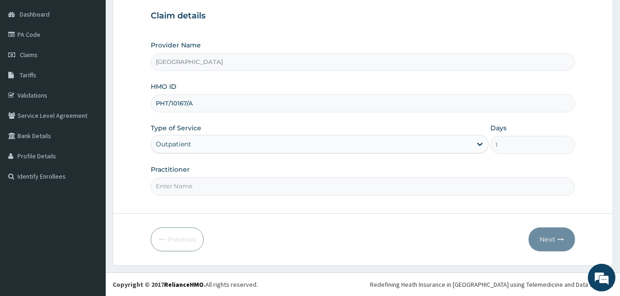
click at [200, 186] on input "Practitioner" at bounding box center [363, 186] width 425 height 18
type input "GOPD"
click at [562, 240] on icon "button" at bounding box center [561, 239] width 6 height 6
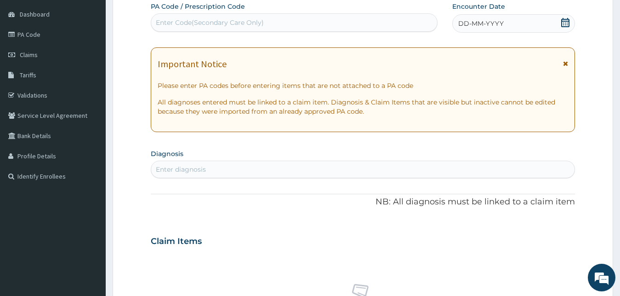
click at [568, 21] on icon at bounding box center [565, 22] width 8 height 9
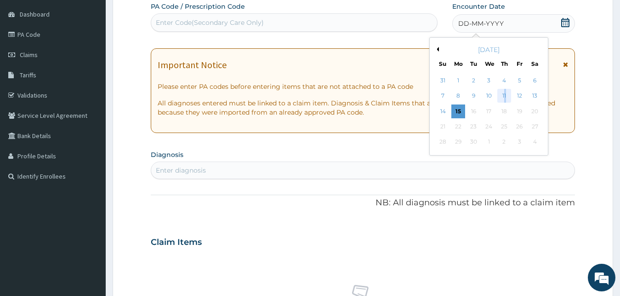
click at [506, 93] on div "11" at bounding box center [504, 96] width 14 height 14
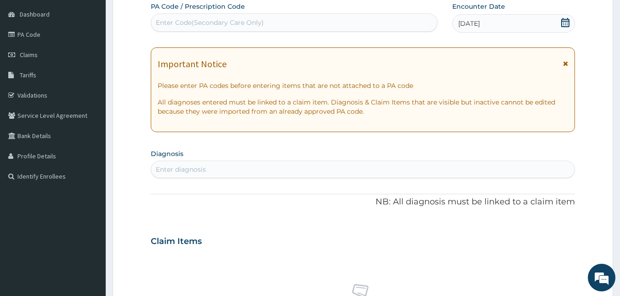
click at [246, 21] on div "Enter Code(Secondary Care Only)" at bounding box center [210, 22] width 108 height 9
type input "PA/9338EC"
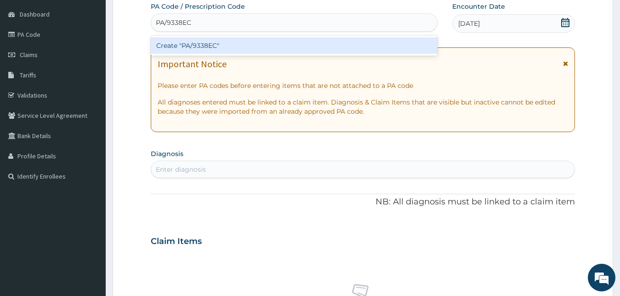
click at [215, 46] on div "Create "PA/9338EC"" at bounding box center [294, 45] width 287 height 17
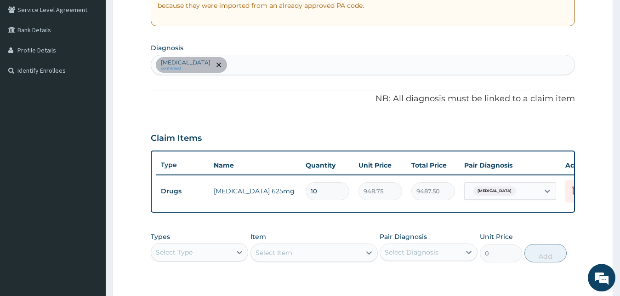
scroll to position [196, 0]
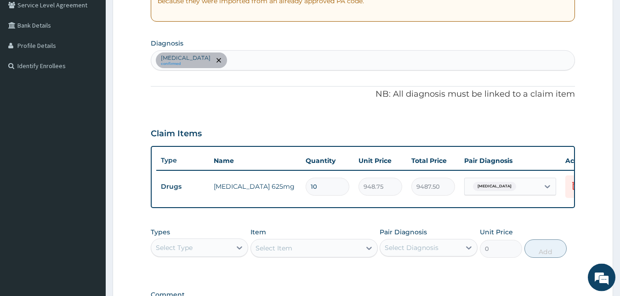
click at [236, 59] on div "[MEDICAL_DATA] confirmed" at bounding box center [363, 60] width 424 height 19
type input "[MEDICAL_DATA]"
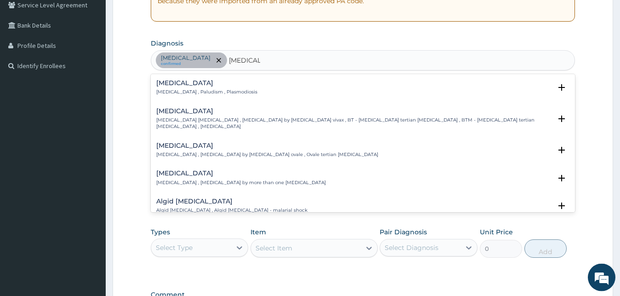
click at [549, 84] on div "[MEDICAL_DATA] [MEDICAL_DATA] , Paludism , Plasmodiosis" at bounding box center [363, 88] width 414 height 16
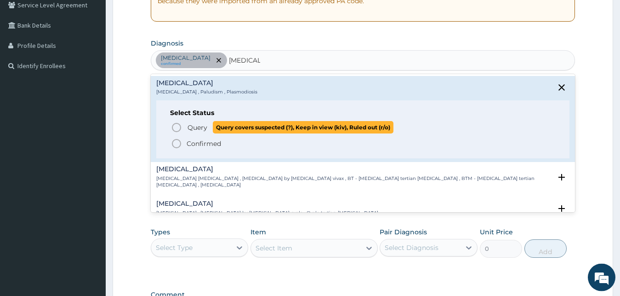
click at [177, 125] on icon "status option query" at bounding box center [176, 127] width 11 height 11
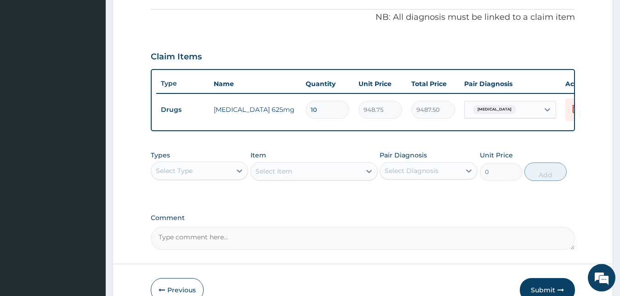
scroll to position [310, 0]
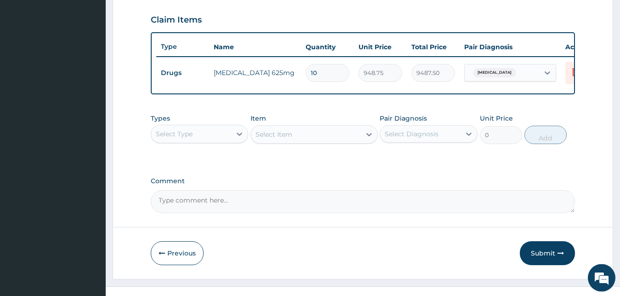
click at [222, 138] on div "Select Type" at bounding box center [191, 133] width 80 height 15
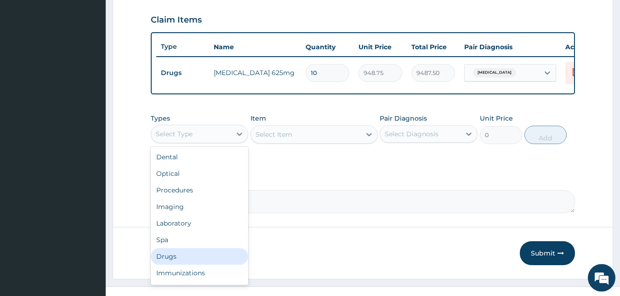
click at [171, 264] on div "Drugs" at bounding box center [200, 256] width 98 height 17
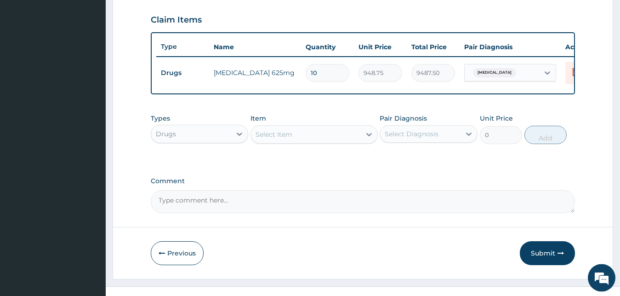
click at [288, 139] on div "Select Item" at bounding box center [274, 134] width 37 height 9
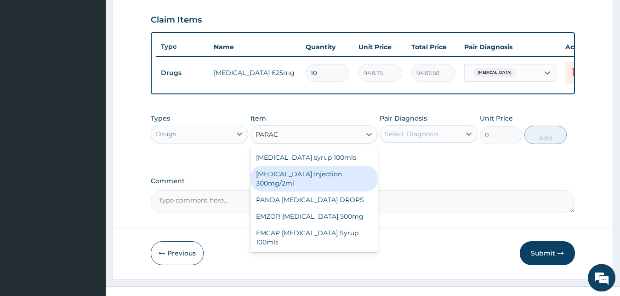
type input "PARACE"
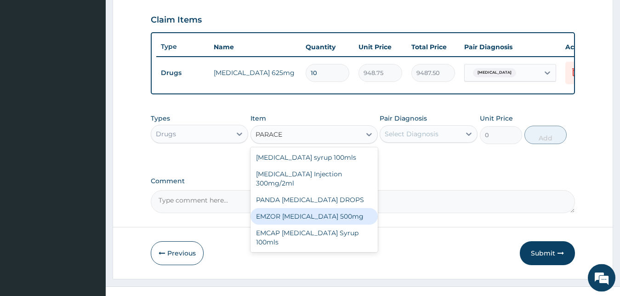
drag, startPoint x: 307, startPoint y: 221, endPoint x: 397, endPoint y: 149, distance: 115.1
click at [307, 222] on div "EMZOR [MEDICAL_DATA] 500mg" at bounding box center [314, 216] width 127 height 17
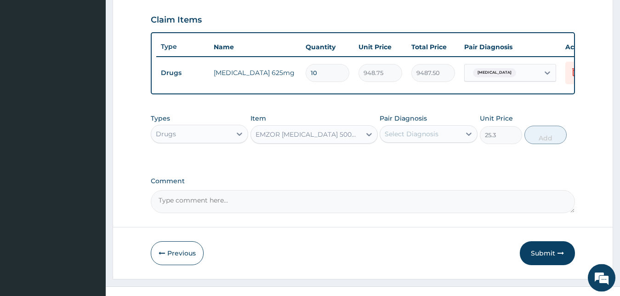
type input "25.3"
click at [417, 138] on div "Select Diagnosis" at bounding box center [412, 133] width 54 height 9
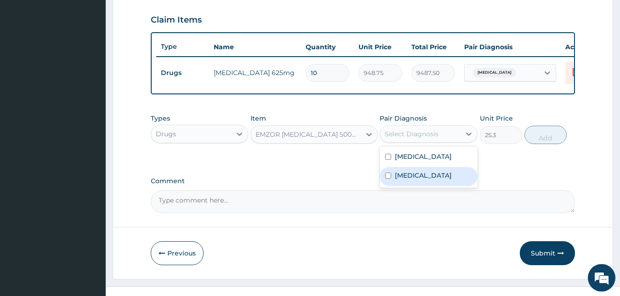
click at [398, 180] on label "[MEDICAL_DATA]" at bounding box center [423, 175] width 57 height 9
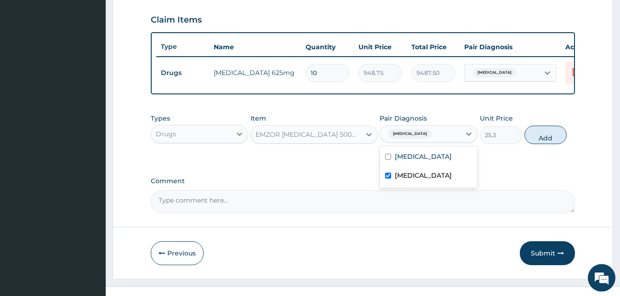
checkbox input "true"
click at [537, 140] on button "Add" at bounding box center [546, 135] width 42 height 18
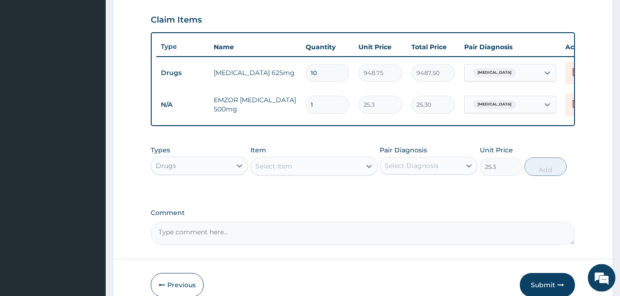
type input "0"
type input "18"
type input "455.40"
type input "18"
click at [299, 173] on div "Select Item" at bounding box center [306, 166] width 110 height 15
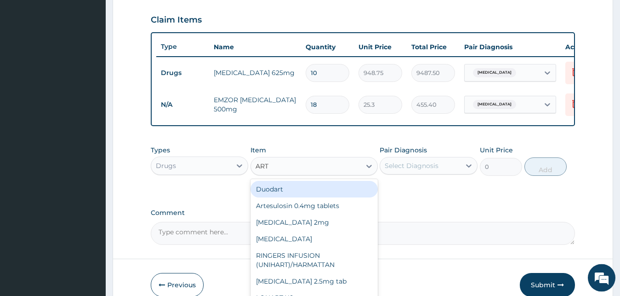
type input "ARTE"
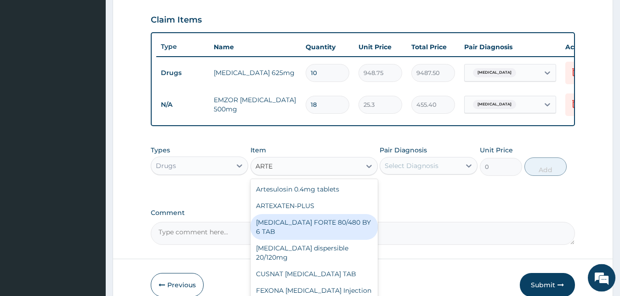
click at [331, 230] on div "[MEDICAL_DATA] FORTE 80/480 BY 6 TAB" at bounding box center [314, 227] width 127 height 26
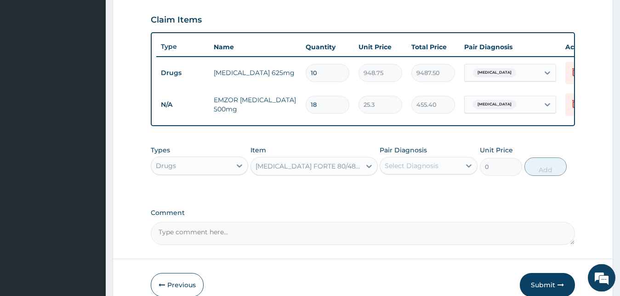
type input "480.7"
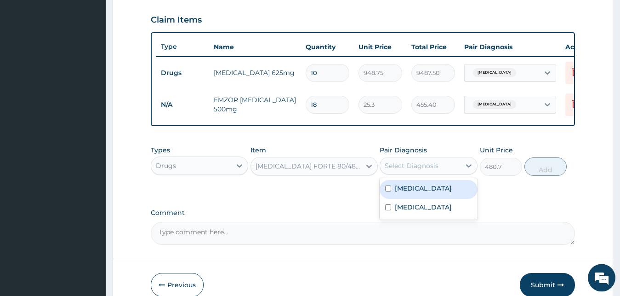
click at [430, 170] on div "Select Diagnosis" at bounding box center [412, 165] width 54 height 9
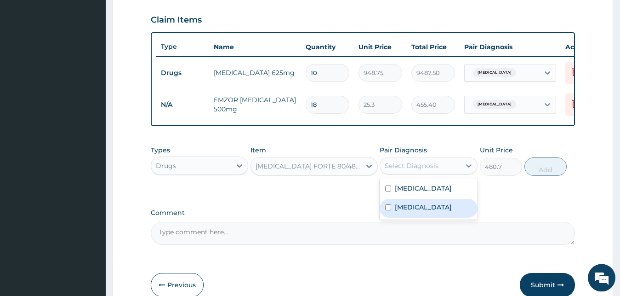
drag, startPoint x: 393, startPoint y: 215, endPoint x: 462, endPoint y: 195, distance: 71.7
click at [393, 215] on div "[MEDICAL_DATA]" at bounding box center [429, 208] width 98 height 19
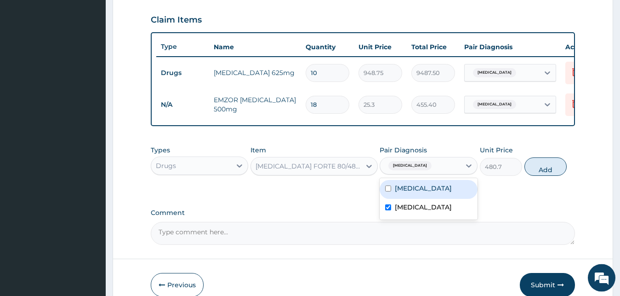
checkbox input "true"
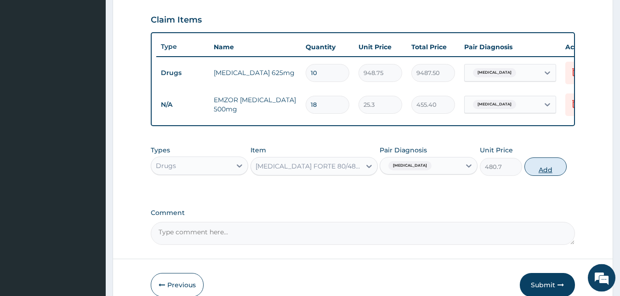
click at [541, 175] on button "Add" at bounding box center [546, 166] width 42 height 18
type input "0"
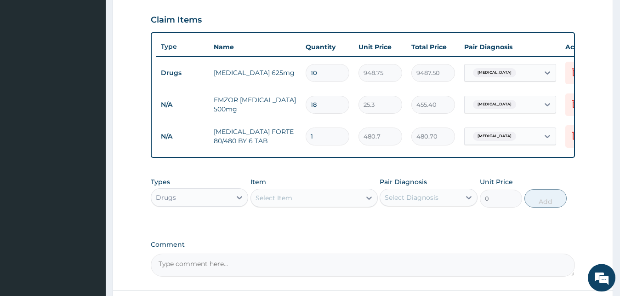
type input "0.00"
type input "6"
type input "2884.20"
type input "6"
click at [307, 205] on div "Select Item" at bounding box center [306, 197] width 110 height 15
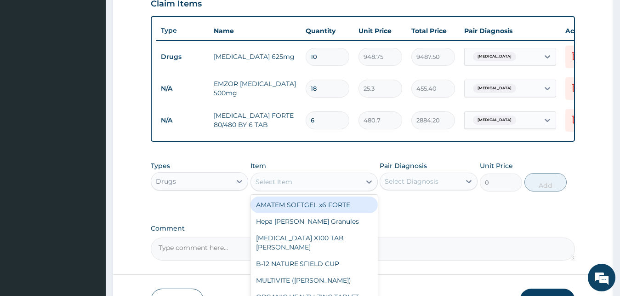
scroll to position [395, 0]
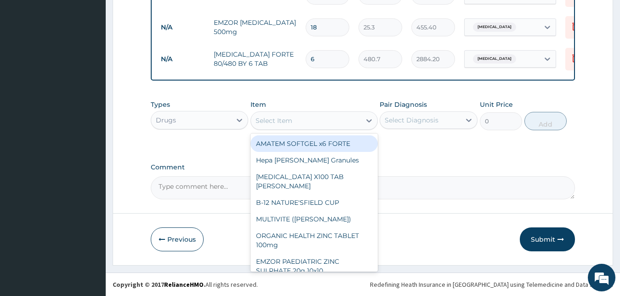
click at [207, 124] on div "Drugs" at bounding box center [191, 120] width 80 height 15
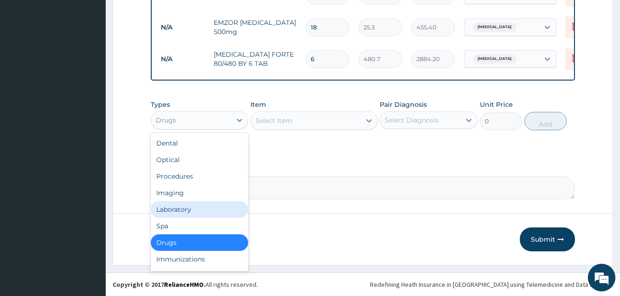
click at [194, 205] on div "Laboratory" at bounding box center [200, 209] width 98 height 17
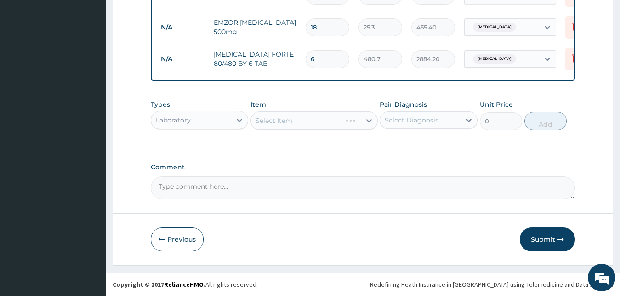
click at [299, 113] on div "Select Item" at bounding box center [314, 120] width 127 height 18
click at [316, 117] on div "Select Item" at bounding box center [306, 120] width 110 height 15
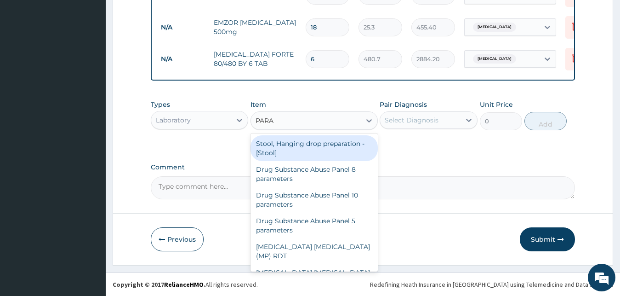
type input "PARAS"
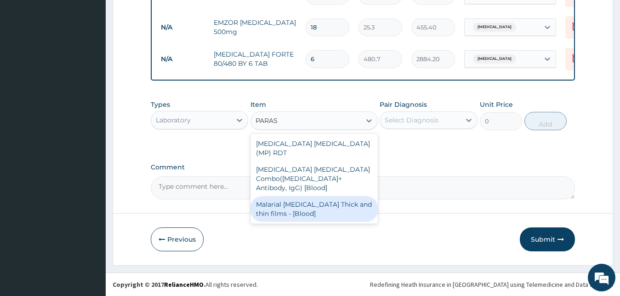
drag, startPoint x: 299, startPoint y: 193, endPoint x: 323, endPoint y: 179, distance: 27.4
click at [299, 196] on div "Malarial [MEDICAL_DATA] Thick and thin films - [Blood]" at bounding box center [314, 209] width 127 height 26
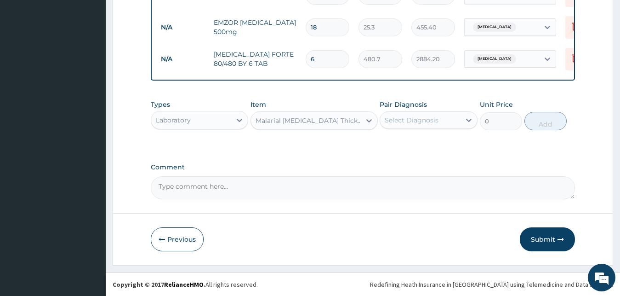
type input "1725"
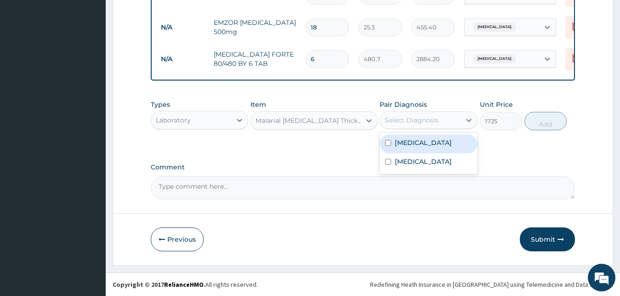
click at [419, 122] on div "Select Diagnosis" at bounding box center [412, 119] width 54 height 9
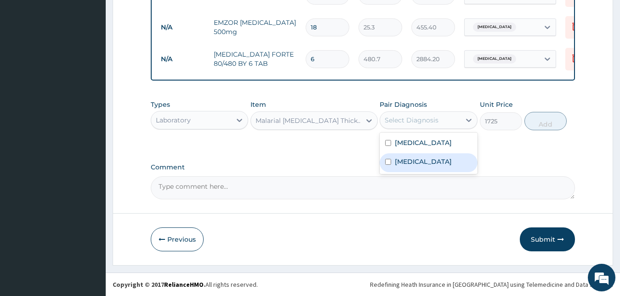
click at [391, 161] on input "checkbox" at bounding box center [388, 162] width 6 height 6
checkbox input "true"
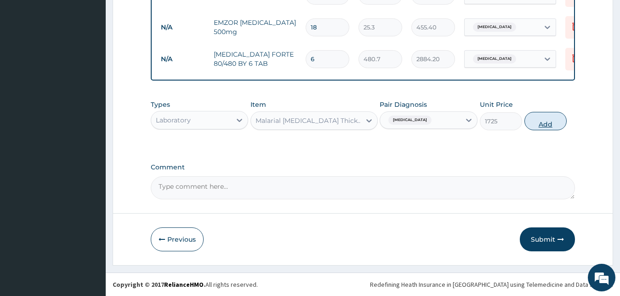
click at [539, 122] on button "Add" at bounding box center [546, 121] width 42 height 18
type input "0"
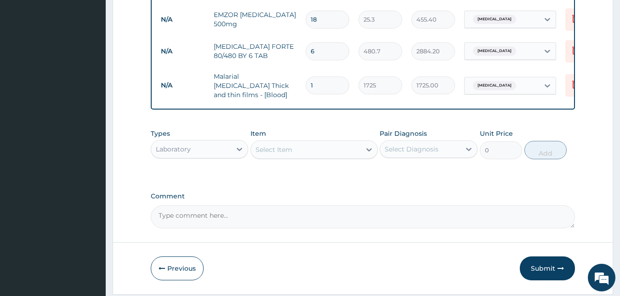
click at [314, 150] on div "Select Item" at bounding box center [306, 149] width 110 height 15
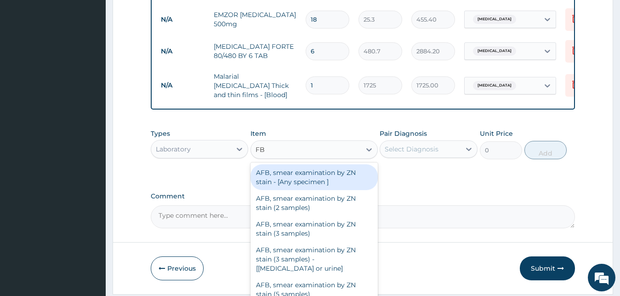
type input "FBC"
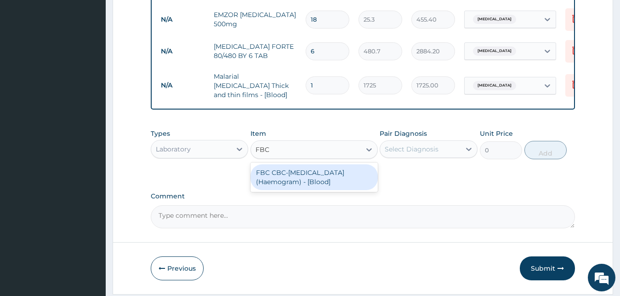
click at [333, 175] on div "FBC CBC-[MEDICAL_DATA] (Haemogram) - [Blood]" at bounding box center [314, 177] width 127 height 26
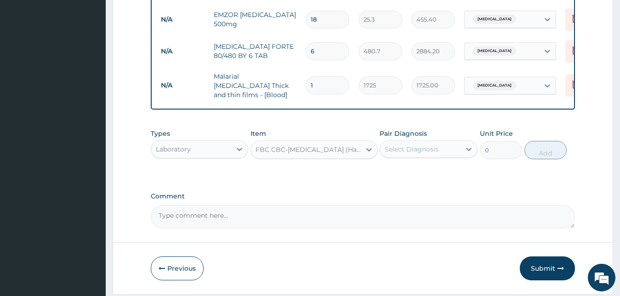
type input "4600"
click at [464, 151] on div at bounding box center [469, 149] width 17 height 17
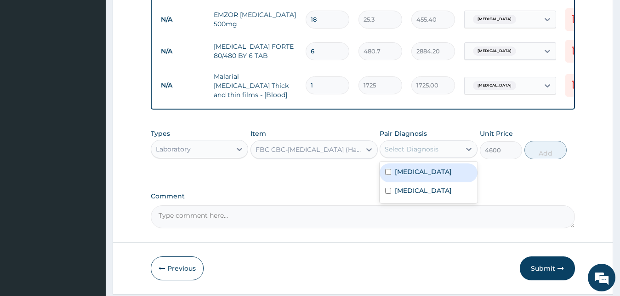
click at [405, 176] on label "[MEDICAL_DATA]" at bounding box center [423, 171] width 57 height 9
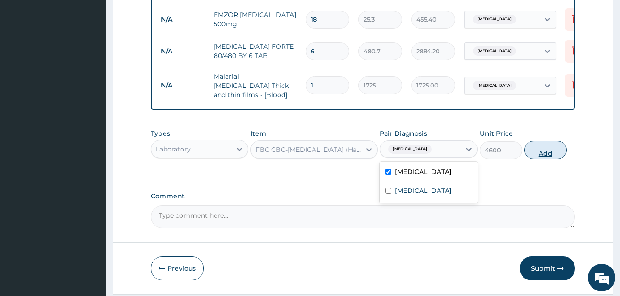
checkbox input "true"
click at [544, 152] on button "Add" at bounding box center [546, 150] width 42 height 18
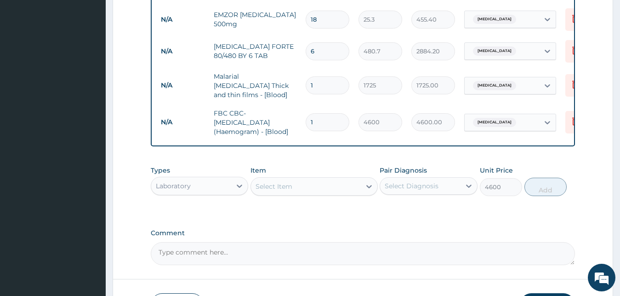
type input "0"
click at [284, 188] on div "Select Item" at bounding box center [274, 186] width 37 height 9
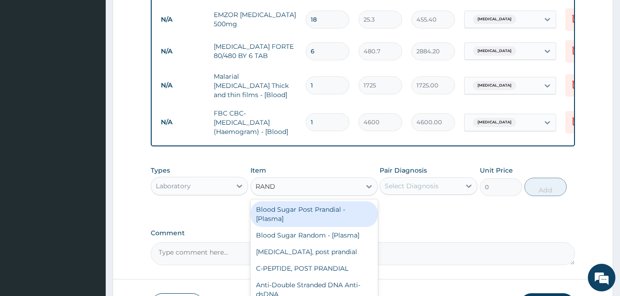
type input "[PERSON_NAME]"
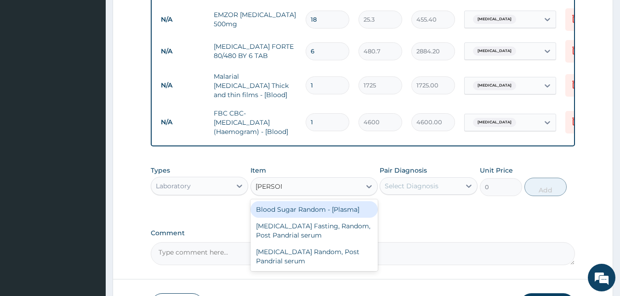
click at [293, 209] on div "Blood Sugar Random - [Plasma]" at bounding box center [314, 209] width 127 height 17
type input "1380"
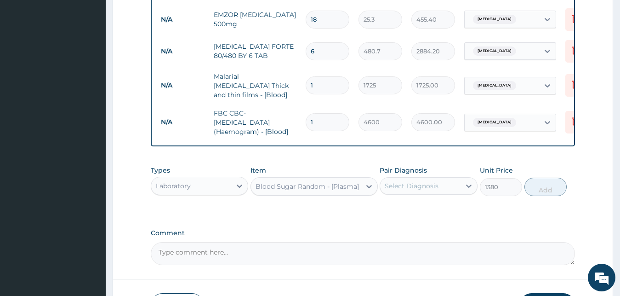
click at [426, 189] on div "Select Diagnosis" at bounding box center [412, 185] width 54 height 9
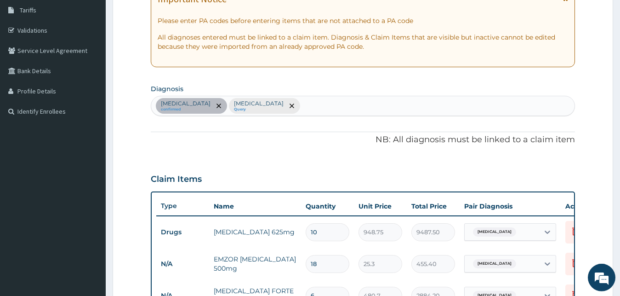
scroll to position [146, 0]
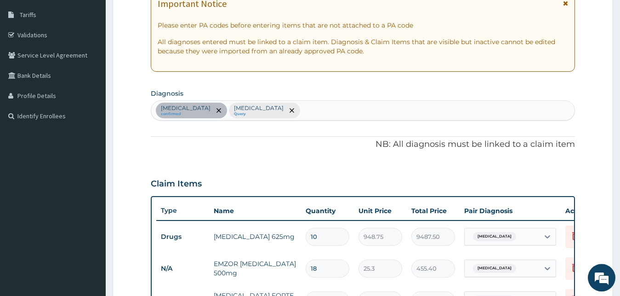
click at [259, 113] on div "[MEDICAL_DATA] confirmed [MEDICAL_DATA] Query" at bounding box center [363, 110] width 424 height 19
type input "DIABETE"
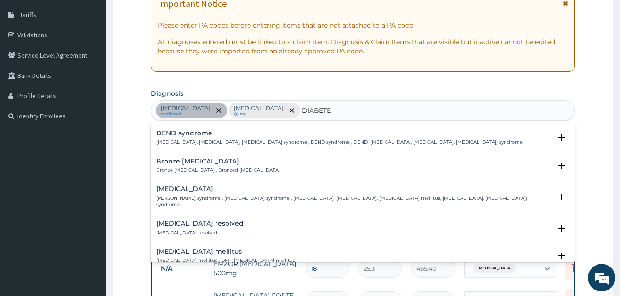
click at [241, 250] on div "Diabetes mellitus Diabetes mellitus , DM - Diabetes mellitus" at bounding box center [225, 256] width 139 height 16
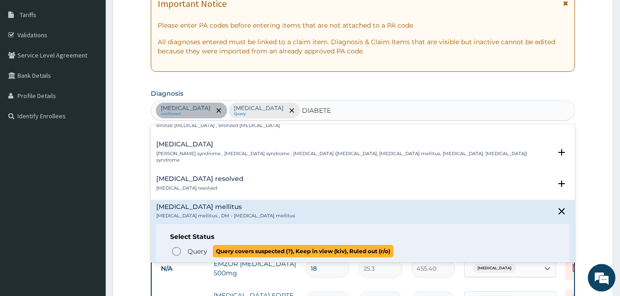
scroll to position [50, 0]
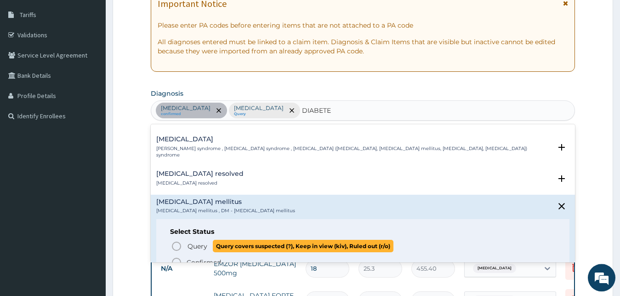
click at [182, 240] on span "Query Query covers suspected (?), Keep in view (kiv), Ruled out (r/o)" at bounding box center [363, 246] width 385 height 12
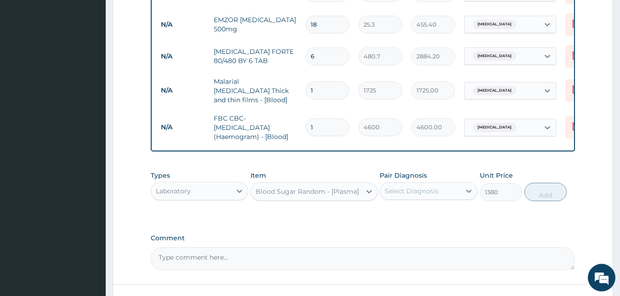
scroll to position [386, 0]
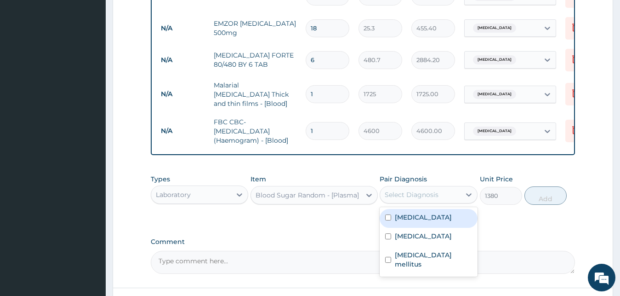
click at [425, 197] on div "Select Diagnosis" at bounding box center [412, 194] width 54 height 9
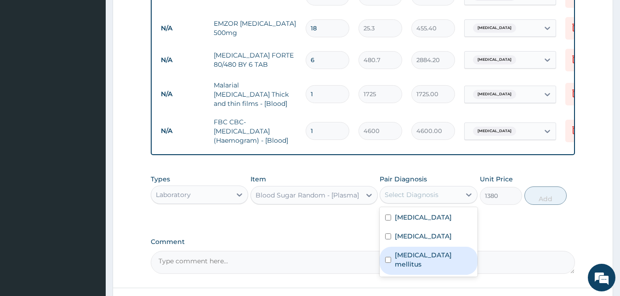
click at [411, 255] on label "Diabetes mellitus" at bounding box center [433, 259] width 77 height 18
checkbox input "true"
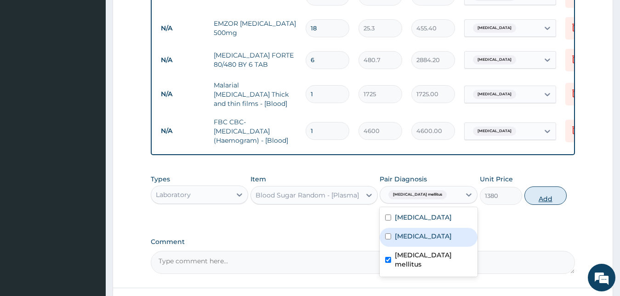
click at [535, 198] on button "Add" at bounding box center [546, 195] width 42 height 18
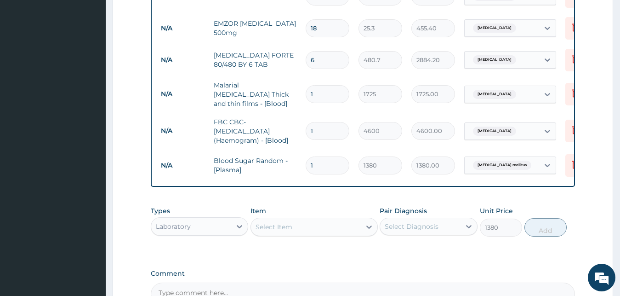
type input "0"
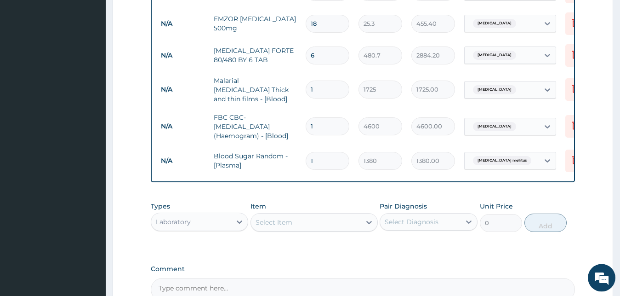
scroll to position [440, 0]
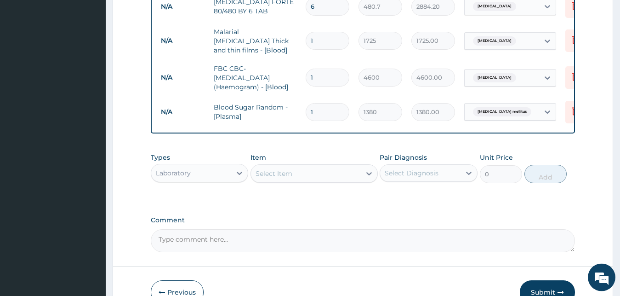
click at [221, 177] on div "Laboratory" at bounding box center [191, 173] width 80 height 15
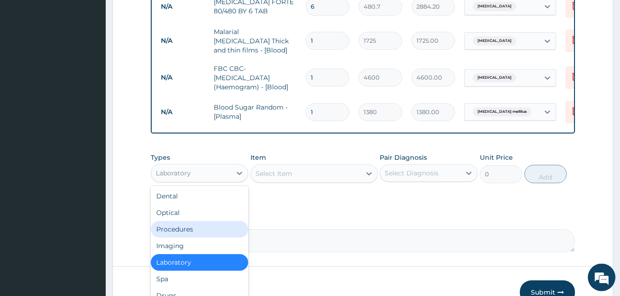
click at [199, 232] on div "Procedures" at bounding box center [200, 229] width 98 height 17
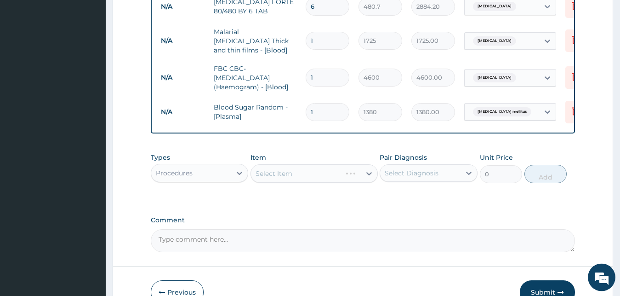
click at [303, 174] on div "Select Item" at bounding box center [314, 173] width 127 height 18
click at [290, 177] on div "Select Item" at bounding box center [274, 173] width 37 height 9
type input "GENE"
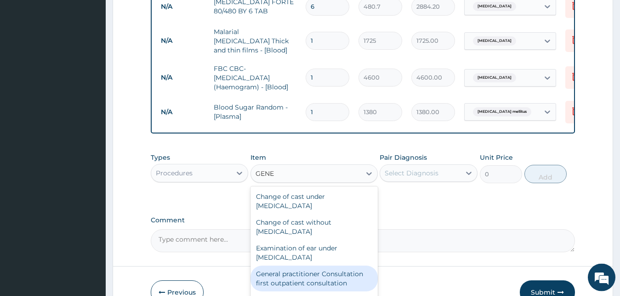
click at [317, 281] on div "General practitioner Consultation first outpatient consultation" at bounding box center [314, 278] width 127 height 26
type input "3795"
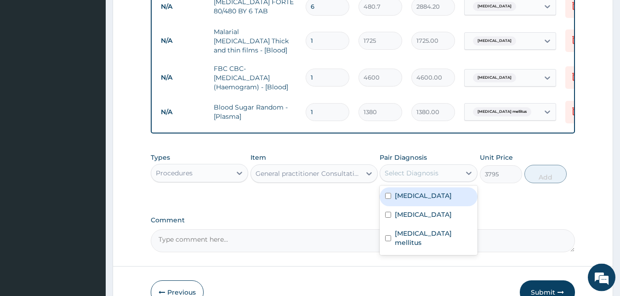
click at [451, 174] on div "Select Diagnosis" at bounding box center [420, 173] width 80 height 15
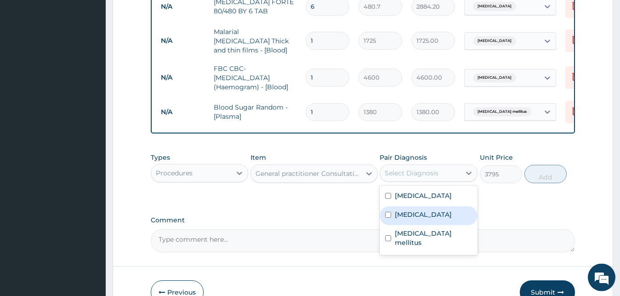
click at [404, 217] on label "Malaria" at bounding box center [423, 214] width 57 height 9
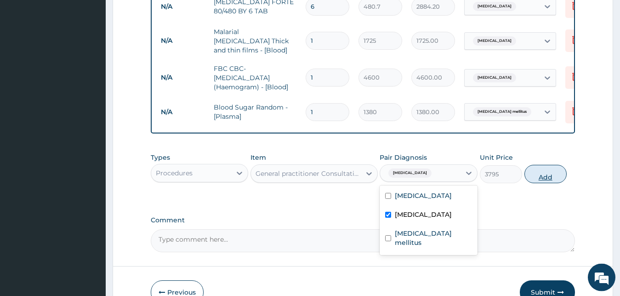
checkbox input "true"
click at [561, 177] on button "Add" at bounding box center [546, 174] width 42 height 18
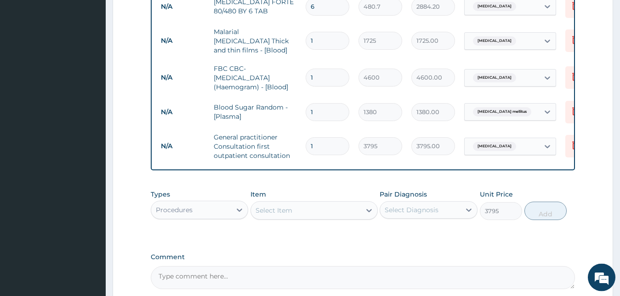
type input "0"
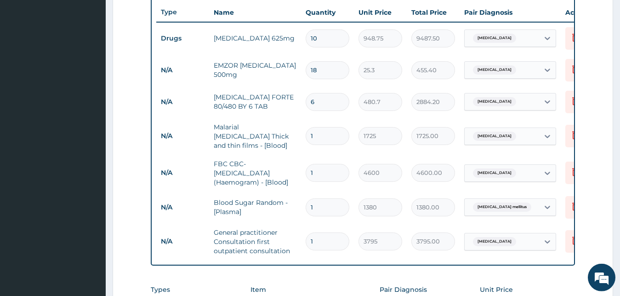
scroll to position [346, 0]
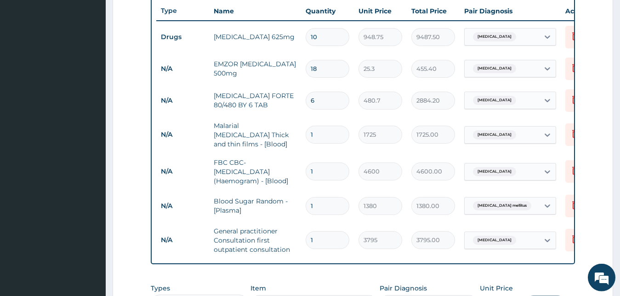
click at [322, 36] on input "10" at bounding box center [328, 37] width 44 height 18
type input "100"
type input "94875.00"
type input "100"
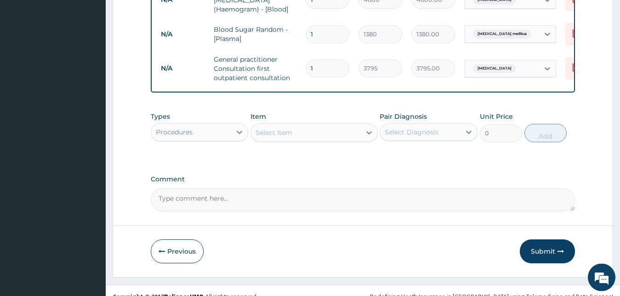
scroll to position [519, 0]
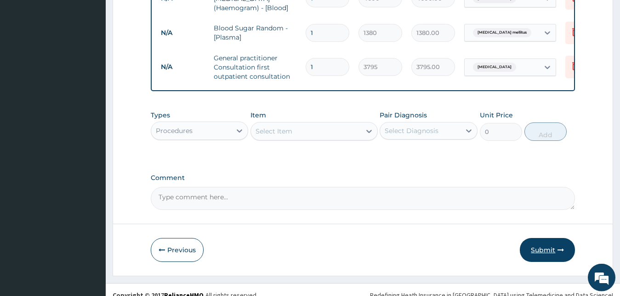
click at [551, 249] on button "Submit" at bounding box center [547, 250] width 55 height 24
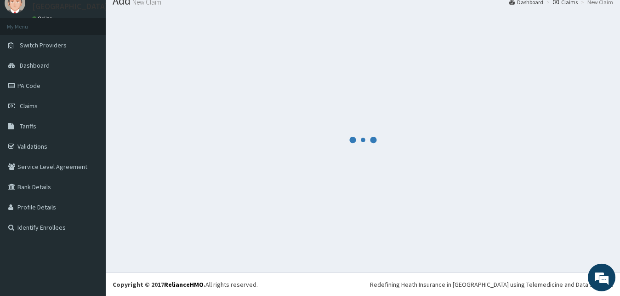
scroll to position [35, 0]
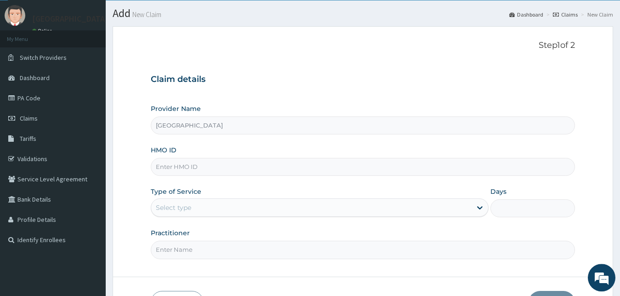
scroll to position [86, 0]
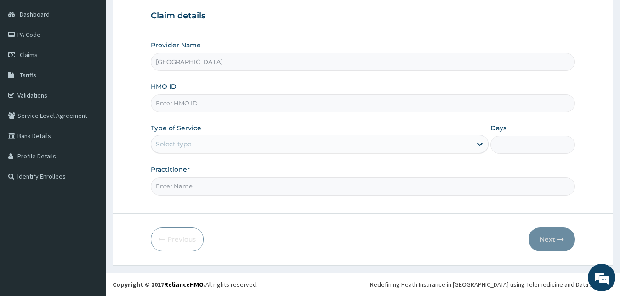
click at [251, 103] on input "HMO ID" at bounding box center [363, 103] width 425 height 18
type input "PHT/10074/A"
click at [328, 140] on div "Select type" at bounding box center [311, 144] width 321 height 15
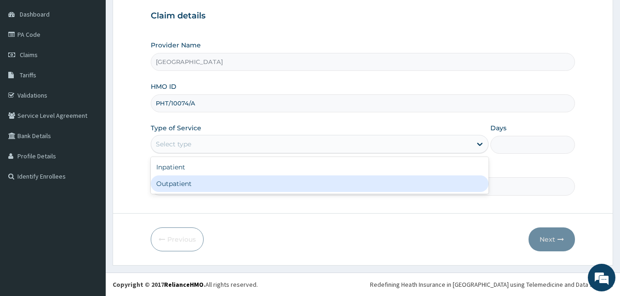
click at [242, 184] on div "Outpatient" at bounding box center [320, 183] width 338 height 17
type input "1"
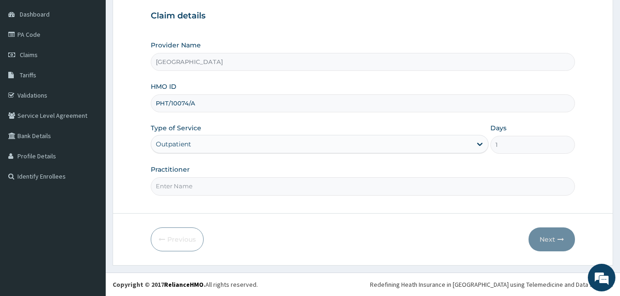
click at [256, 184] on input "Practitioner" at bounding box center [363, 186] width 425 height 18
type input "GOPD"
click at [551, 238] on button "Next" at bounding box center [552, 239] width 46 height 24
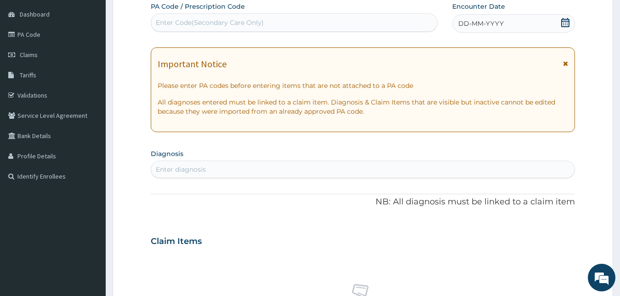
click at [563, 24] on icon at bounding box center [565, 22] width 9 height 9
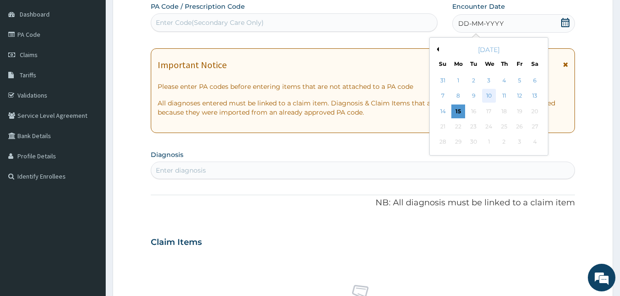
click at [486, 94] on div "10" at bounding box center [489, 96] width 14 height 14
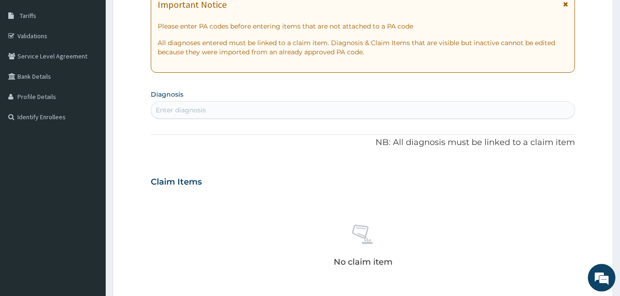
scroll to position [167, 0]
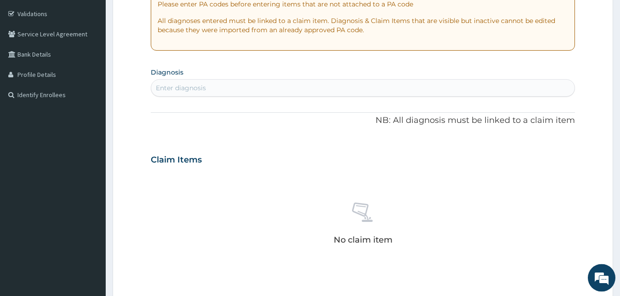
click at [313, 89] on div "Enter diagnosis" at bounding box center [363, 87] width 424 height 15
click at [269, 91] on div "Enter diagnosis" at bounding box center [363, 87] width 424 height 15
click at [207, 92] on div "Enter diagnosis" at bounding box center [363, 87] width 424 height 15
click at [478, 90] on div "Enter diagnosis" at bounding box center [363, 87] width 424 height 15
type input "MALARIA"
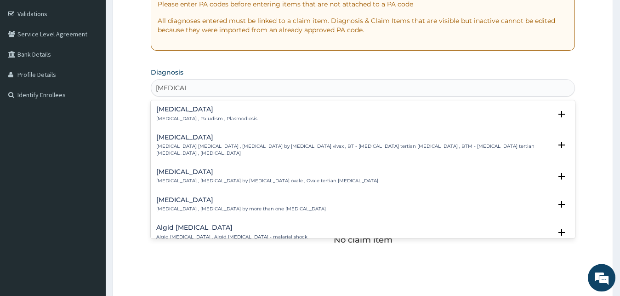
drag, startPoint x: 347, startPoint y: 103, endPoint x: 339, endPoint y: 115, distance: 14.7
click at [346, 103] on div "Malaria Malaria , Paludism , Plasmodiosis Select Status Query Query covers susp…" at bounding box center [363, 116] width 425 height 28
click at [341, 114] on div "Malaria Malaria , Paludism , Plasmodiosis" at bounding box center [363, 114] width 414 height 16
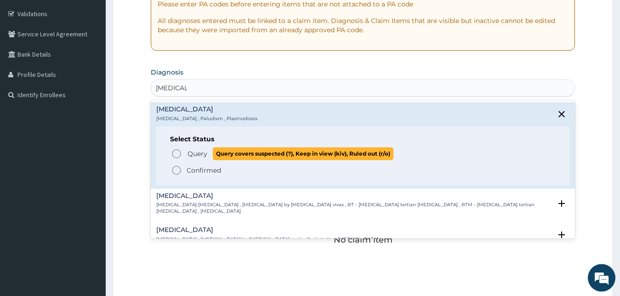
click at [182, 152] on span "Query Query covers suspected (?), Keep in view (kiv), Ruled out (r/o)" at bounding box center [363, 153] width 385 height 12
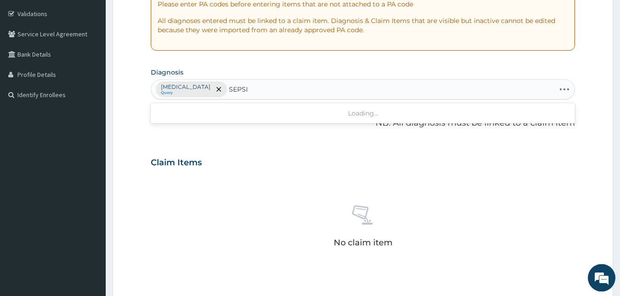
type input "SEPSIS"
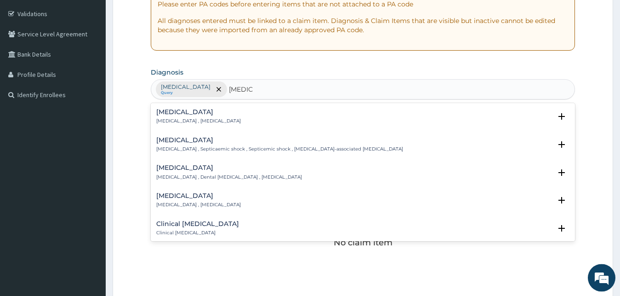
click at [220, 117] on div "Sepsis Systemic infection , Sepsis" at bounding box center [363, 117] width 414 height 16
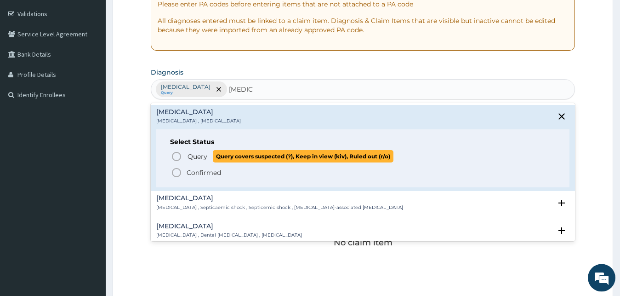
click at [193, 152] on p "Query Query covers suspected (?), Keep in view (kiv), Ruled out (r/o)" at bounding box center [290, 156] width 207 height 12
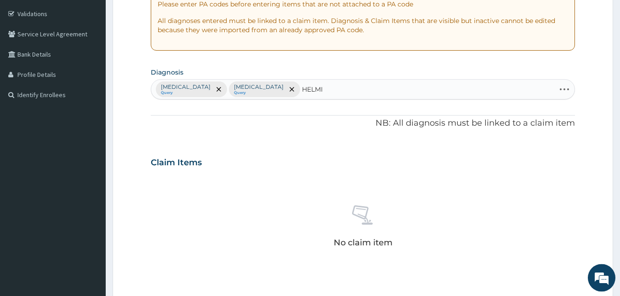
type input "HELMIN"
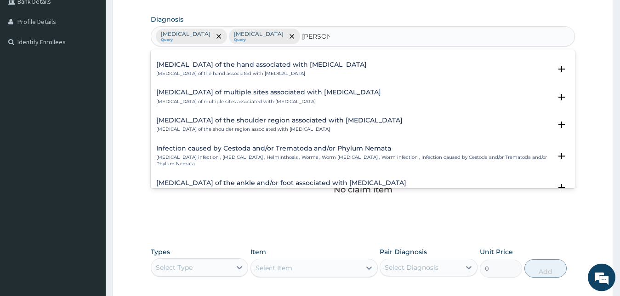
scroll to position [25, 0]
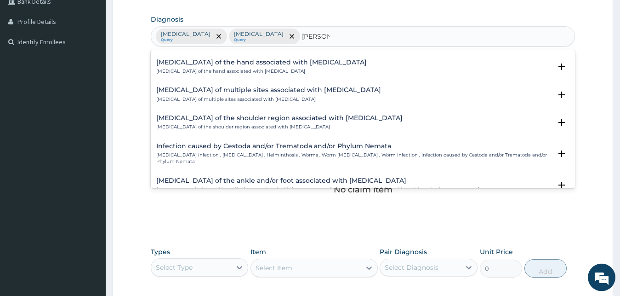
click at [381, 147] on h4 "Infection caused by Cestoda and/or Trematoda and/or Phylum Nemata" at bounding box center [354, 146] width 396 height 7
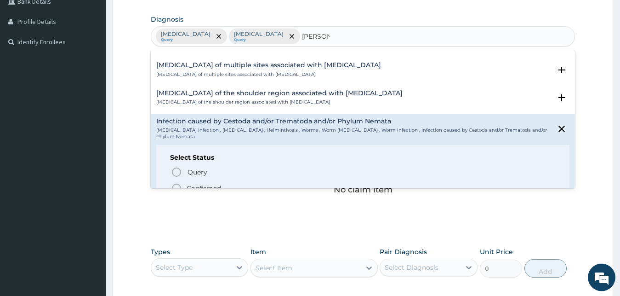
scroll to position [74, 0]
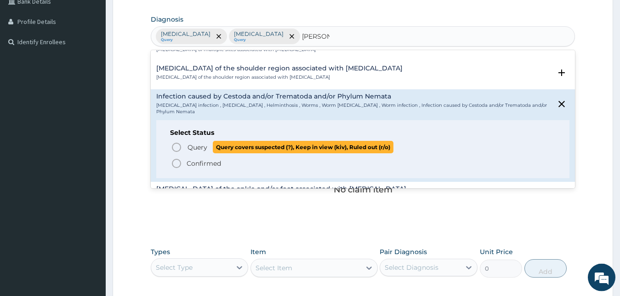
click at [189, 143] on span "Query" at bounding box center [198, 147] width 20 height 9
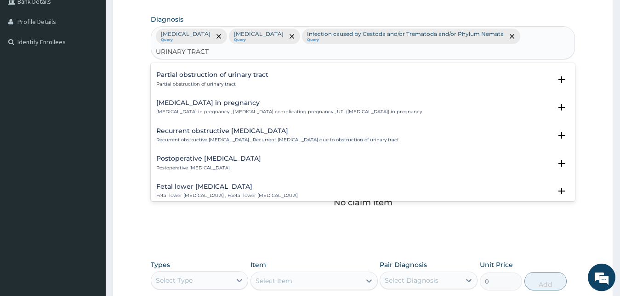
scroll to position [988, 0]
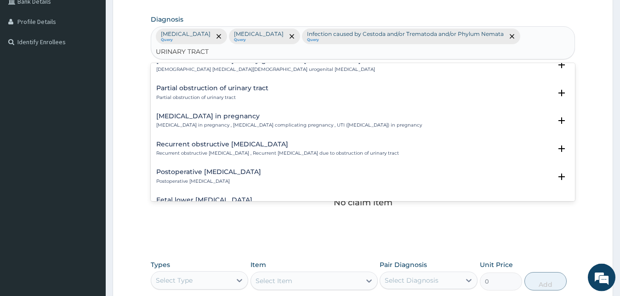
type input "URINARY TRACT"
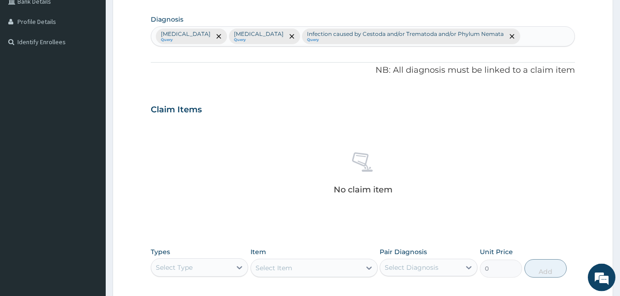
click at [488, 34] on div "Malaria Query Sepsis Query Infection caused by Cestoda and/or Trematoda and/or …" at bounding box center [363, 36] width 424 height 19
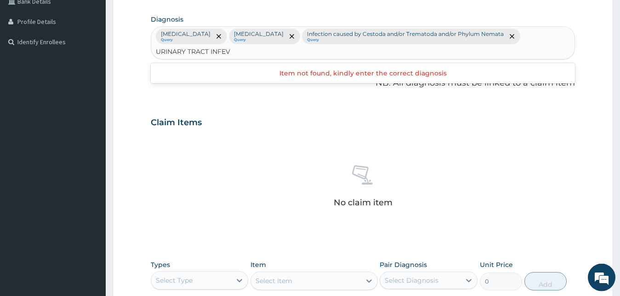
type input "URINARY TRACT INFE"
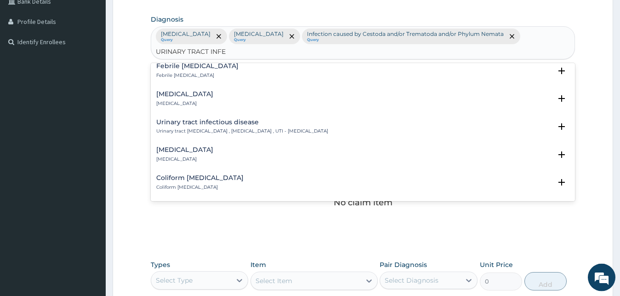
scroll to position [149, 0]
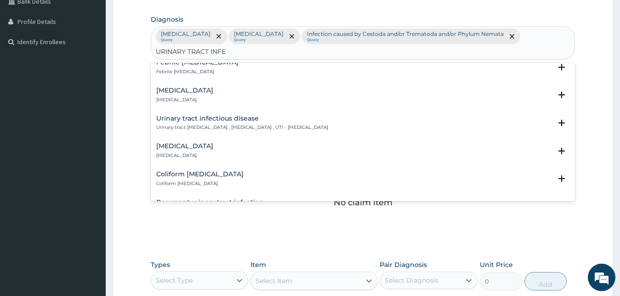
click at [311, 115] on h4 "Urinary tract infectious disease" at bounding box center [242, 118] width 172 height 7
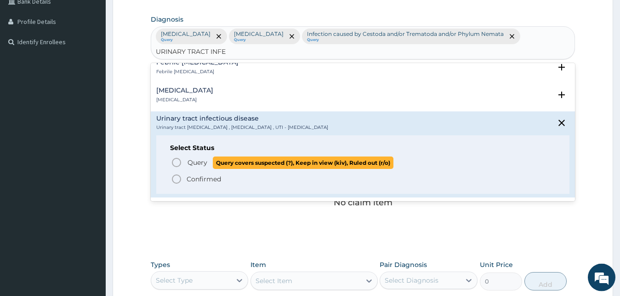
click at [202, 158] on span "Query" at bounding box center [198, 162] width 20 height 9
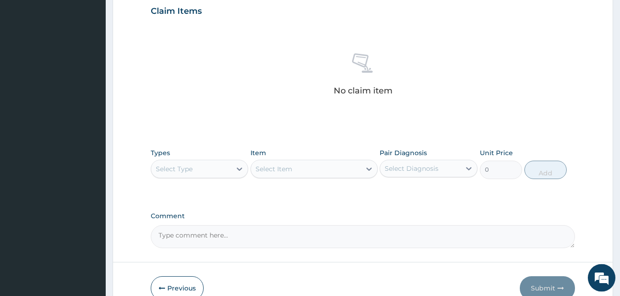
scroll to position [367, 0]
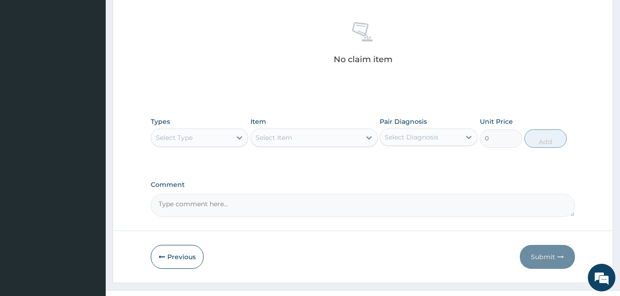
click at [217, 130] on div "Select Type" at bounding box center [191, 137] width 80 height 15
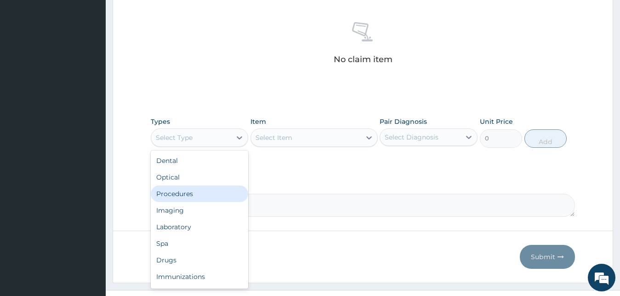
click at [206, 185] on div "Procedures" at bounding box center [200, 193] width 98 height 17
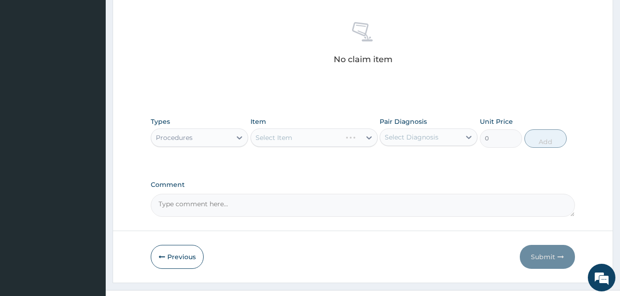
click at [297, 128] on div "Select Item" at bounding box center [314, 137] width 127 height 18
click at [330, 130] on div "Select Item" at bounding box center [306, 137] width 110 height 15
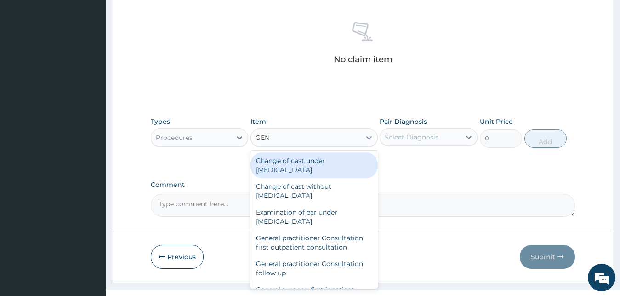
type input "GENE"
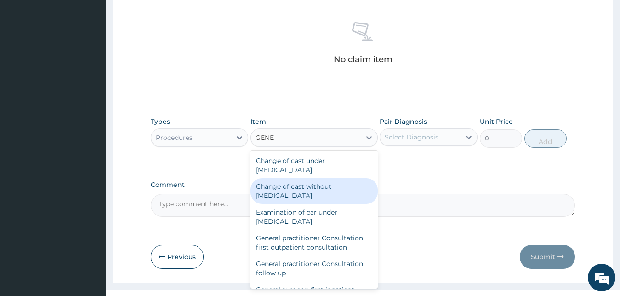
scroll to position [85, 0]
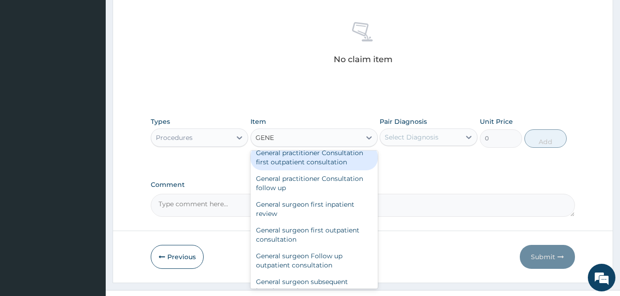
click at [319, 144] on div "General practitioner Consultation first outpatient consultation" at bounding box center [314, 157] width 127 height 26
type input "3795"
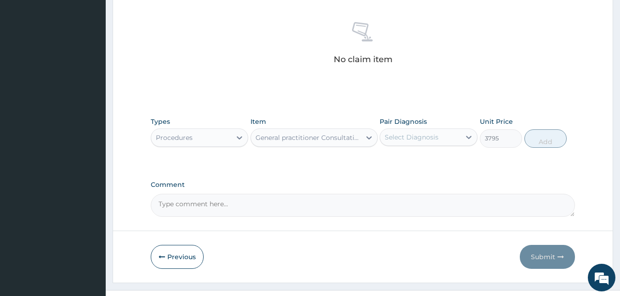
click at [434, 132] on div "Select Diagnosis" at bounding box center [412, 136] width 54 height 9
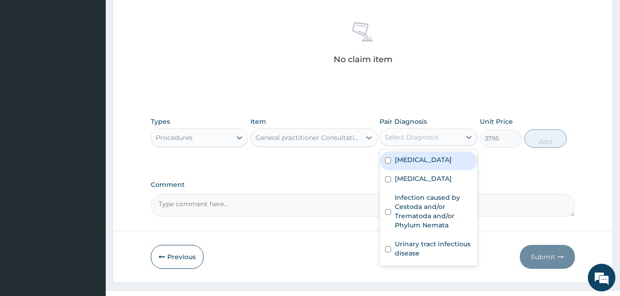
drag, startPoint x: 409, startPoint y: 143, endPoint x: 506, endPoint y: 121, distance: 99.5
click at [410, 155] on label "Malaria" at bounding box center [423, 159] width 57 height 9
checkbox input "true"
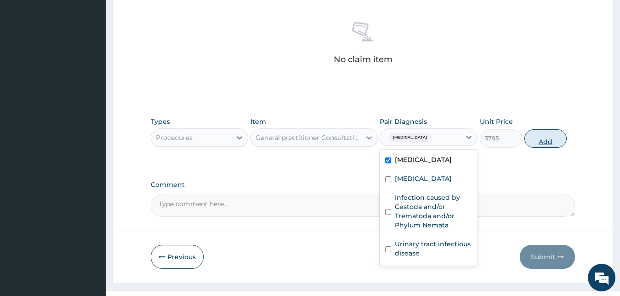
click at [540, 129] on button "Add" at bounding box center [546, 138] width 42 height 18
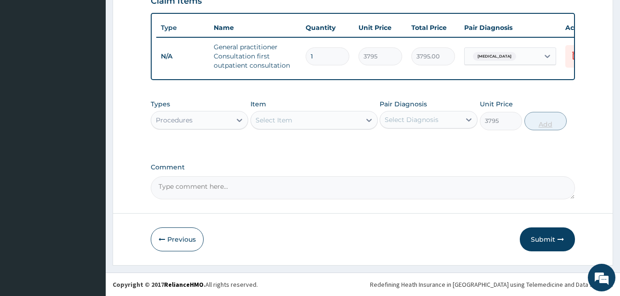
type input "0"
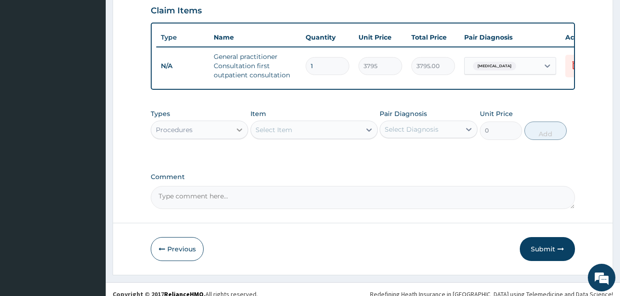
click at [242, 125] on icon at bounding box center [239, 129] width 9 height 9
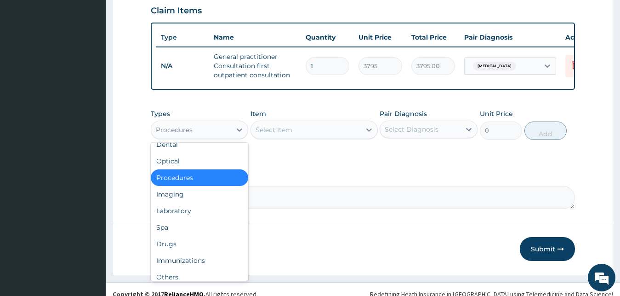
scroll to position [31, 0]
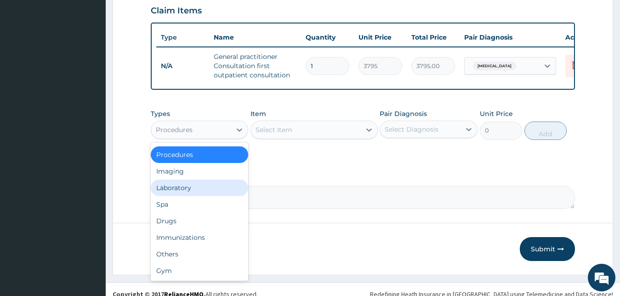
click at [198, 179] on div "Laboratory" at bounding box center [200, 187] width 98 height 17
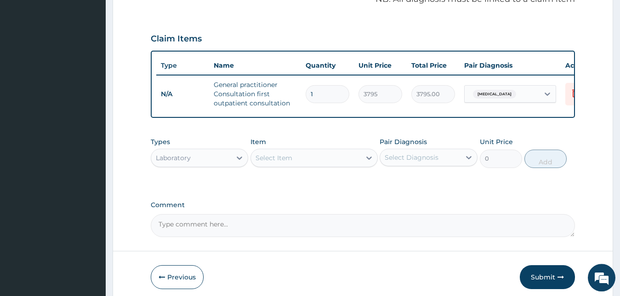
scroll to position [0, 0]
